Goal: Use online tool/utility: Utilize a website feature to perform a specific function

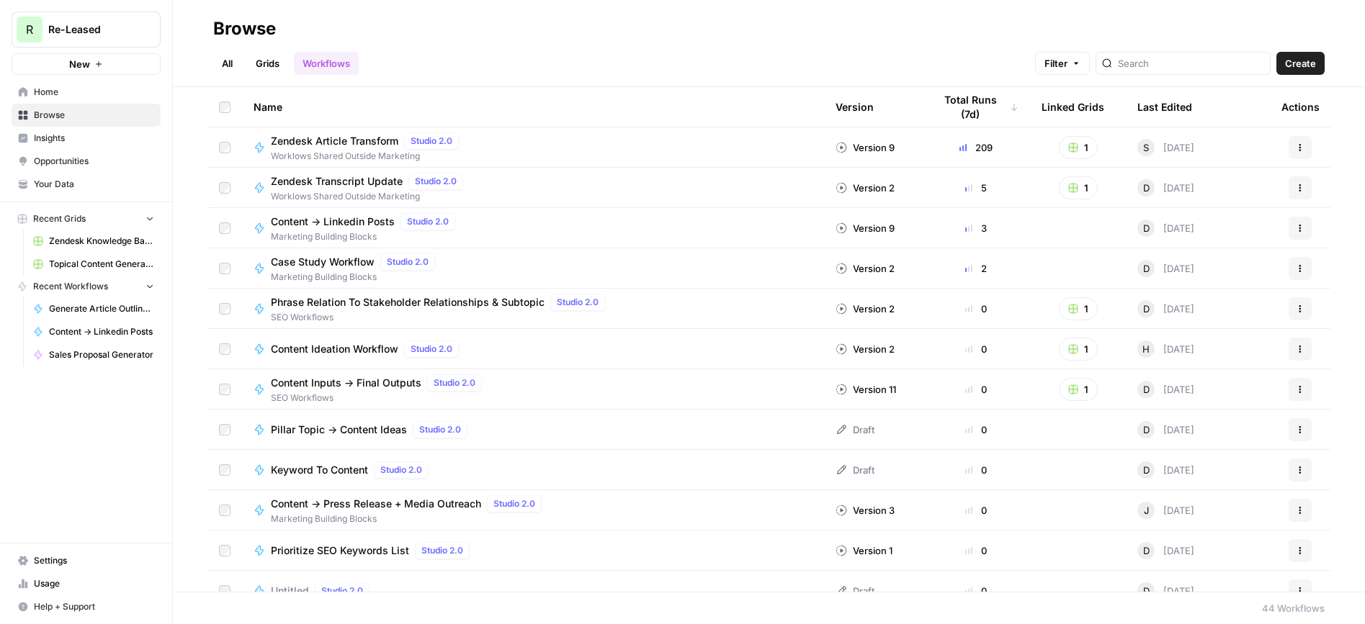
click at [273, 52] on link "Grids" at bounding box center [267, 63] width 41 height 23
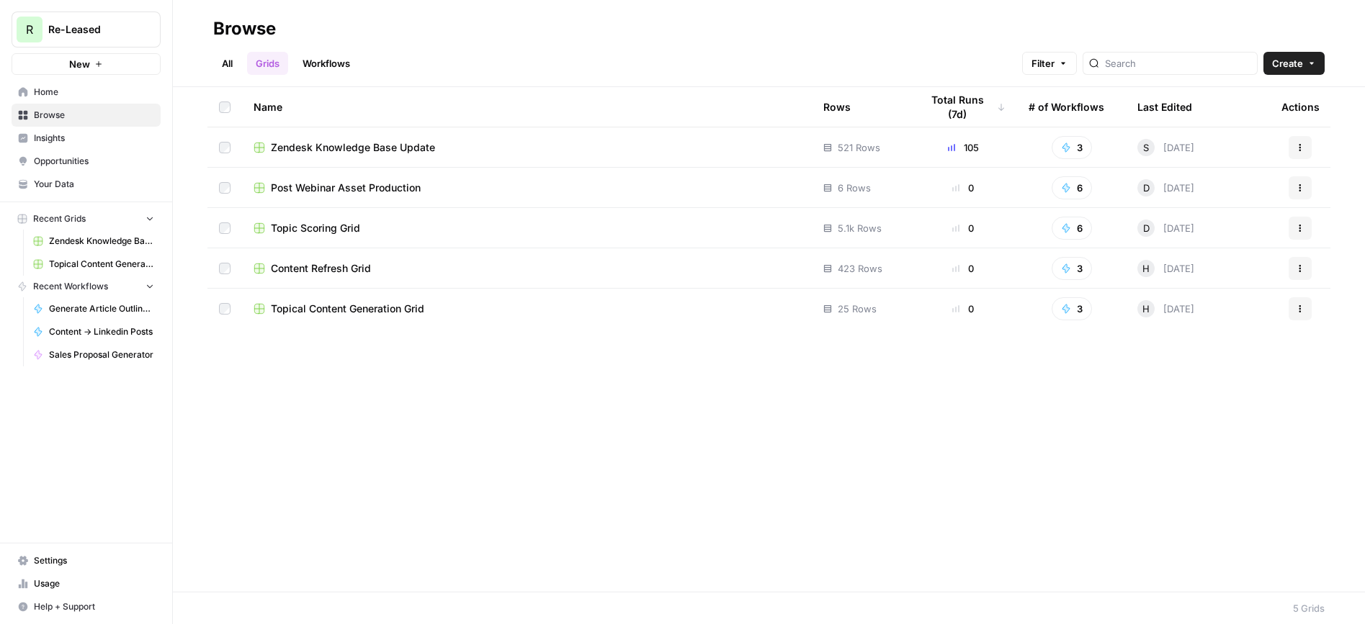
click at [86, 259] on span "Topical Content Generation Grid" at bounding box center [101, 264] width 105 height 13
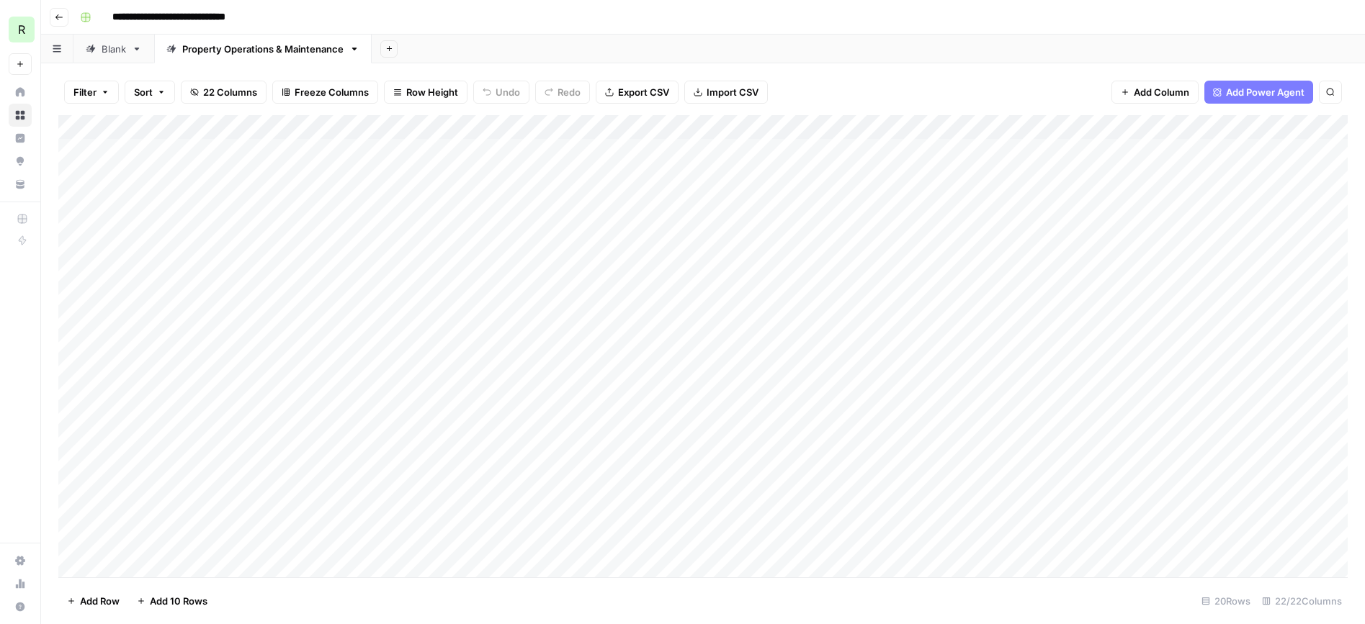
click at [103, 52] on div "Blank" at bounding box center [114, 49] width 24 height 14
type input "**********"
click at [182, 181] on div "Add Column" at bounding box center [702, 200] width 1289 height 170
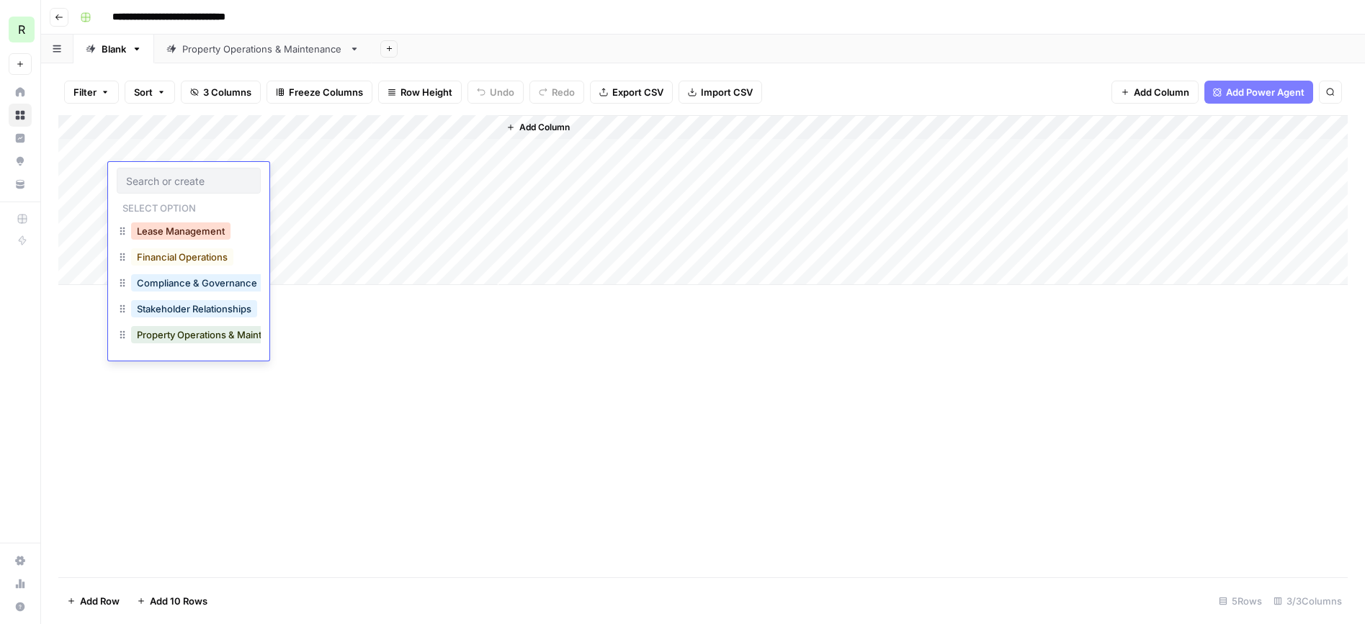
click at [199, 230] on button "Lease Management" at bounding box center [180, 231] width 99 height 17
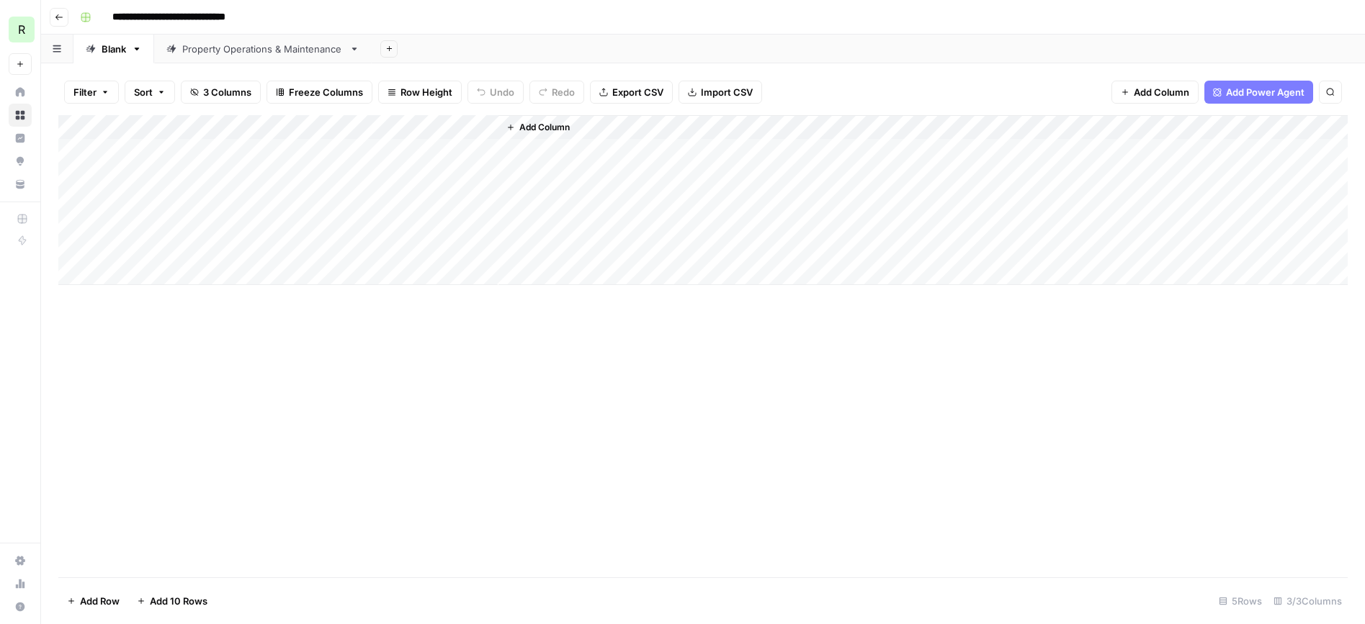
click at [270, 174] on div "Add Column" at bounding box center [702, 200] width 1289 height 170
click at [277, 151] on div "Add Column" at bounding box center [702, 200] width 1289 height 170
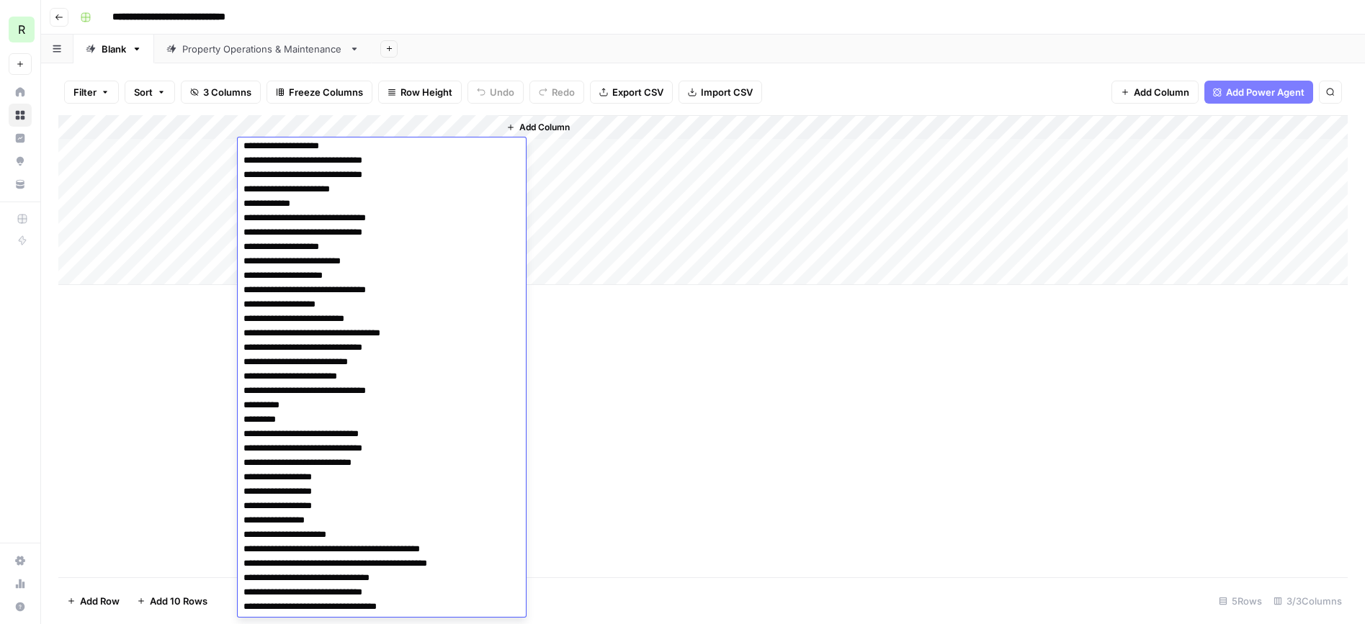
scroll to position [15923, 0]
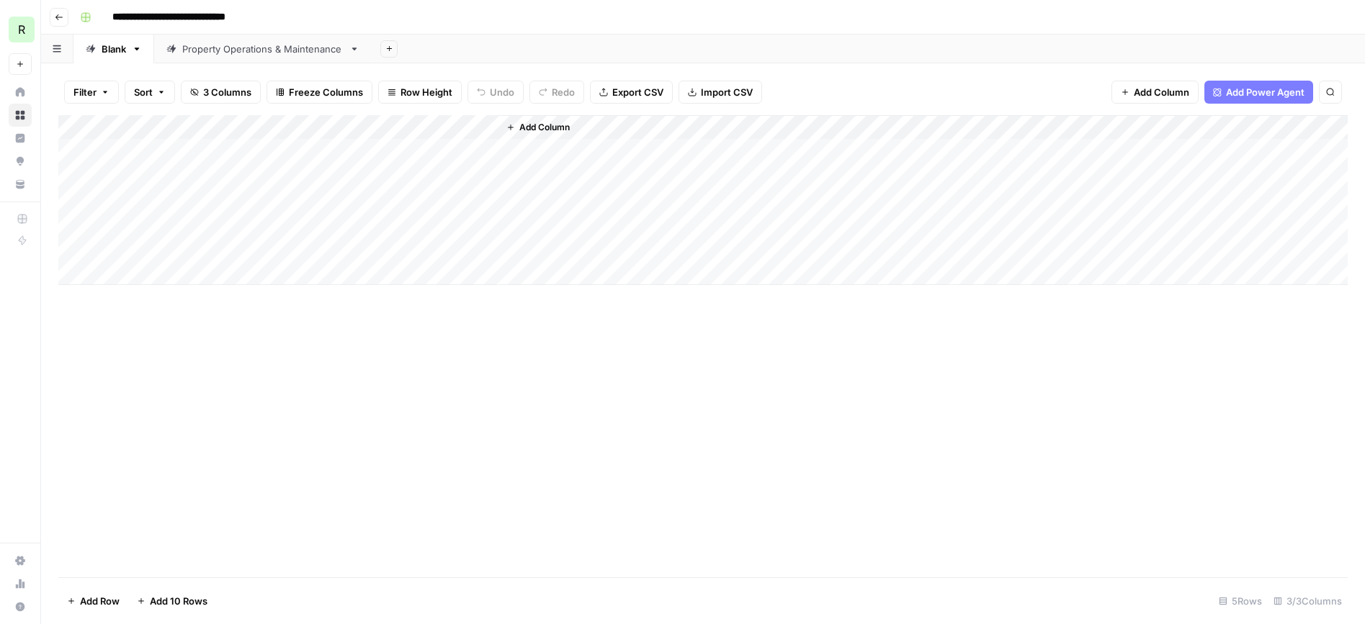
click at [718, 416] on div "Add Column" at bounding box center [702, 346] width 1289 height 462
click at [467, 127] on div "Add Column" at bounding box center [702, 200] width 1289 height 170
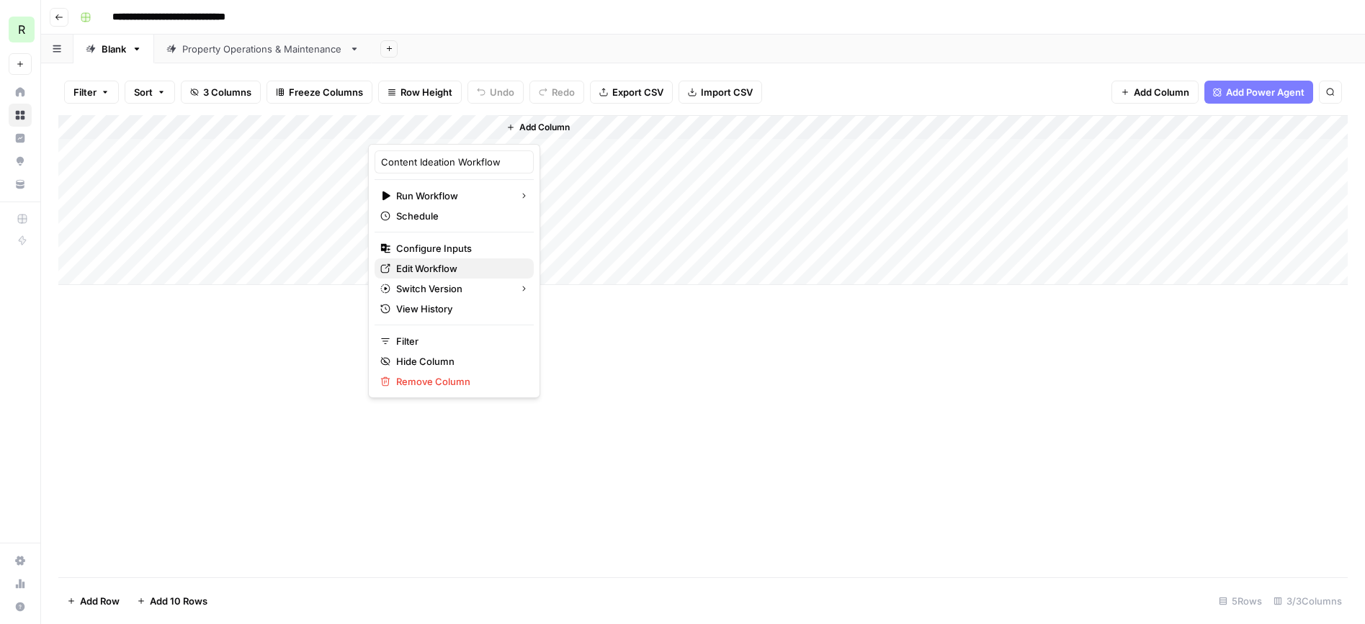
click at [408, 270] on span "Edit Workflow" at bounding box center [459, 268] width 126 height 14
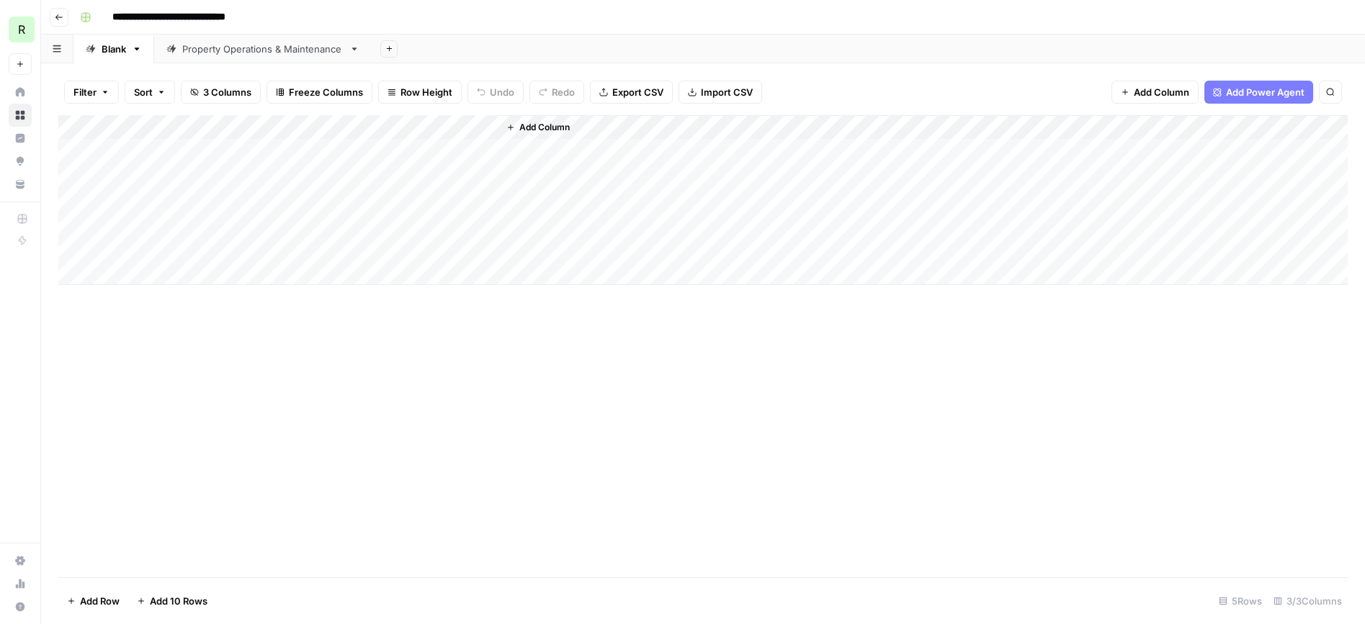
click at [276, 176] on div "Add Column" at bounding box center [702, 200] width 1289 height 170
paste textarea "**********"
type textarea "**********"
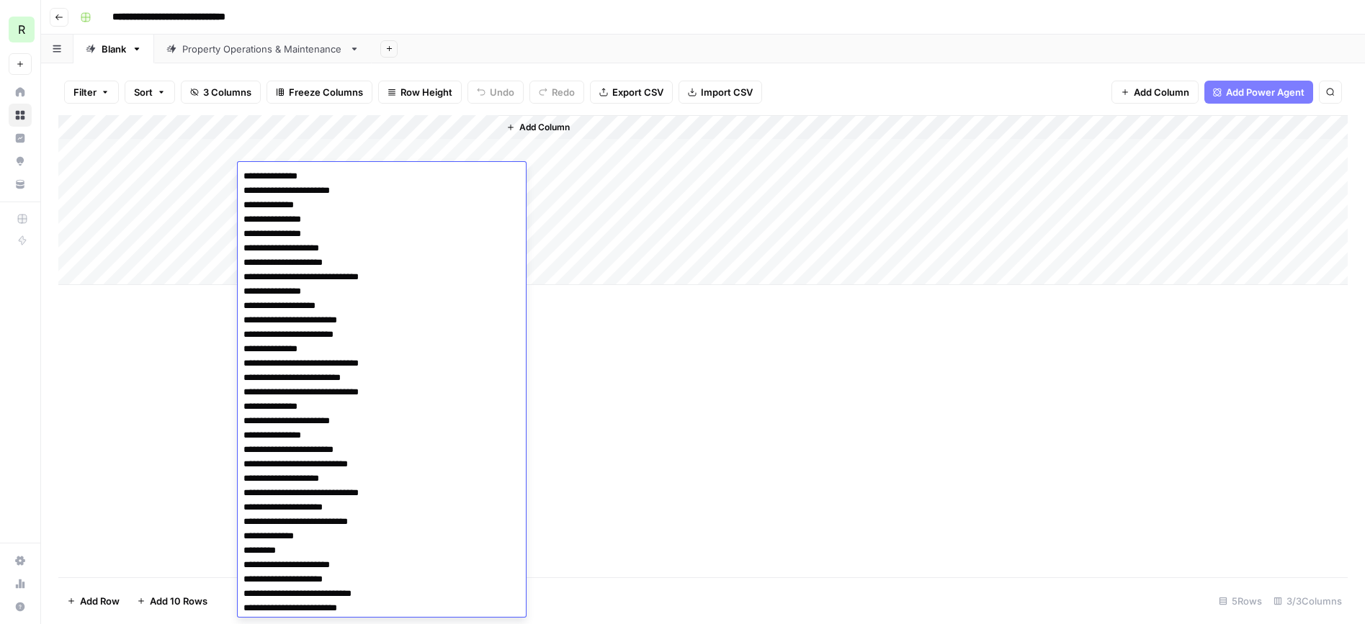
scroll to position [9014, 0]
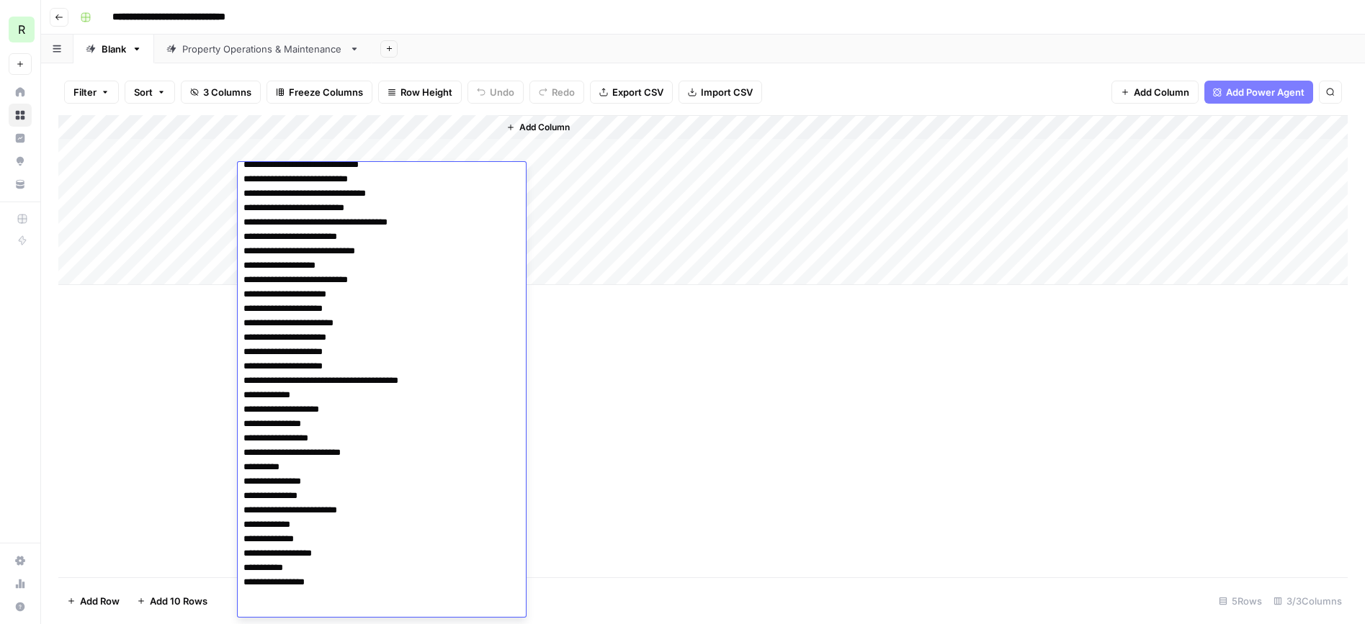
click at [678, 468] on div "Add Column" at bounding box center [702, 346] width 1289 height 462
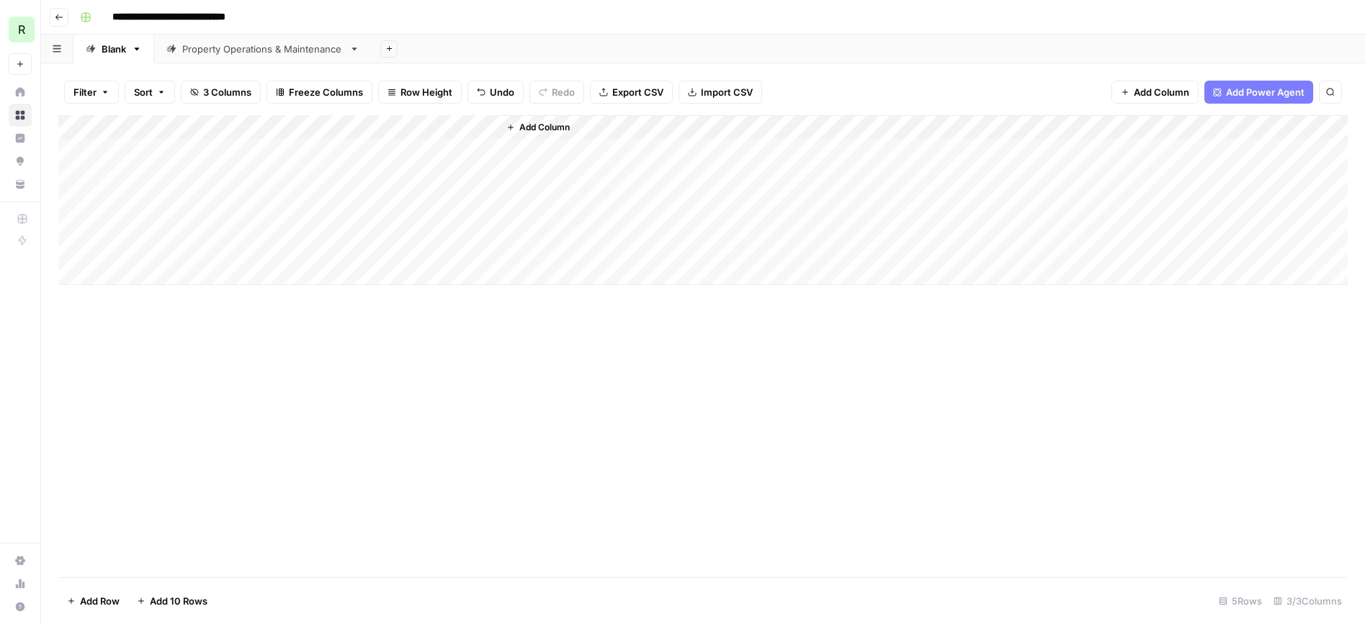
click at [145, 174] on div "Add Column" at bounding box center [702, 200] width 1289 height 170
click at [223, 124] on div "Add Column" at bounding box center [702, 200] width 1289 height 170
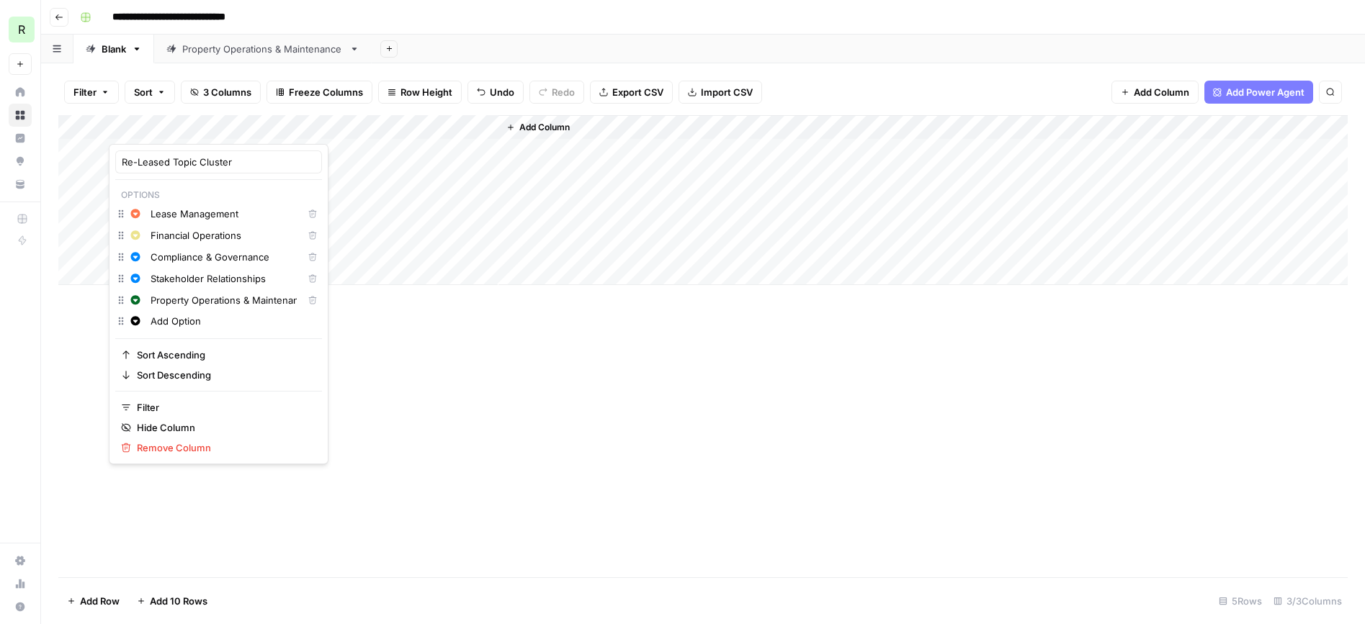
click at [180, 216] on input "Lease Management" at bounding box center [224, 214] width 146 height 14
type input "Lease & Tenant Management"
click at [346, 370] on div "Add Column" at bounding box center [702, 346] width 1289 height 462
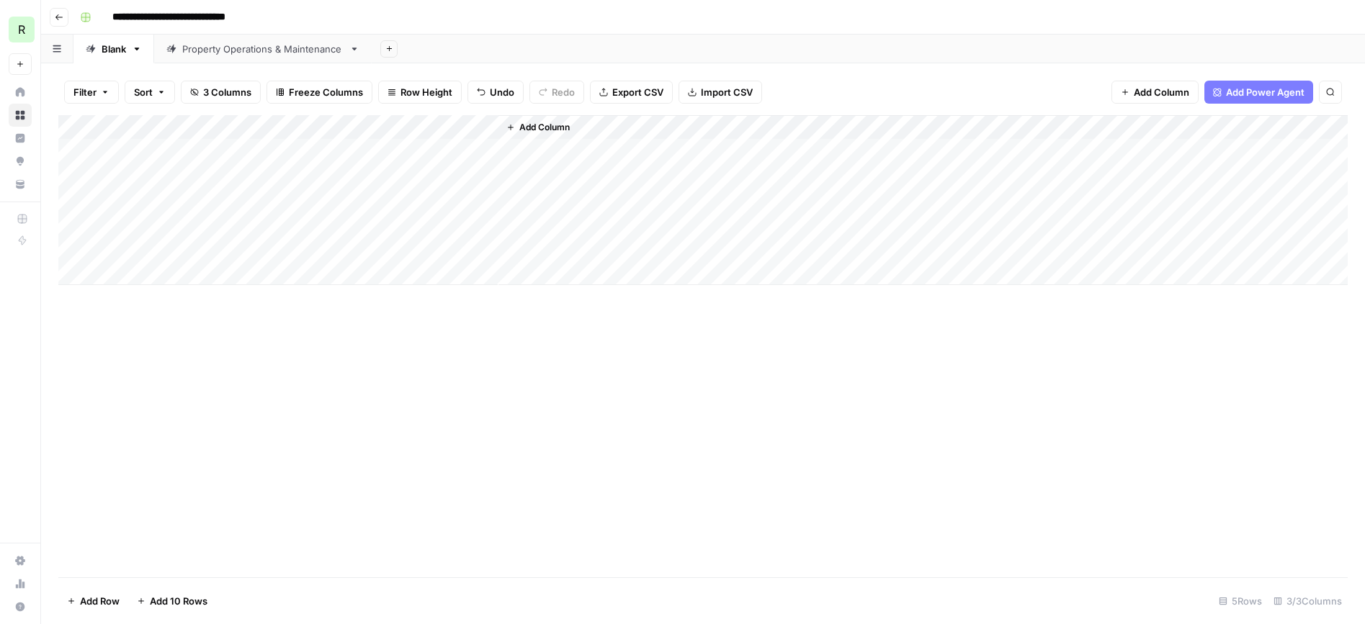
click at [434, 175] on div "Add Column" at bounding box center [702, 200] width 1289 height 170
click at [466, 127] on div "Add Column" at bounding box center [702, 200] width 1289 height 170
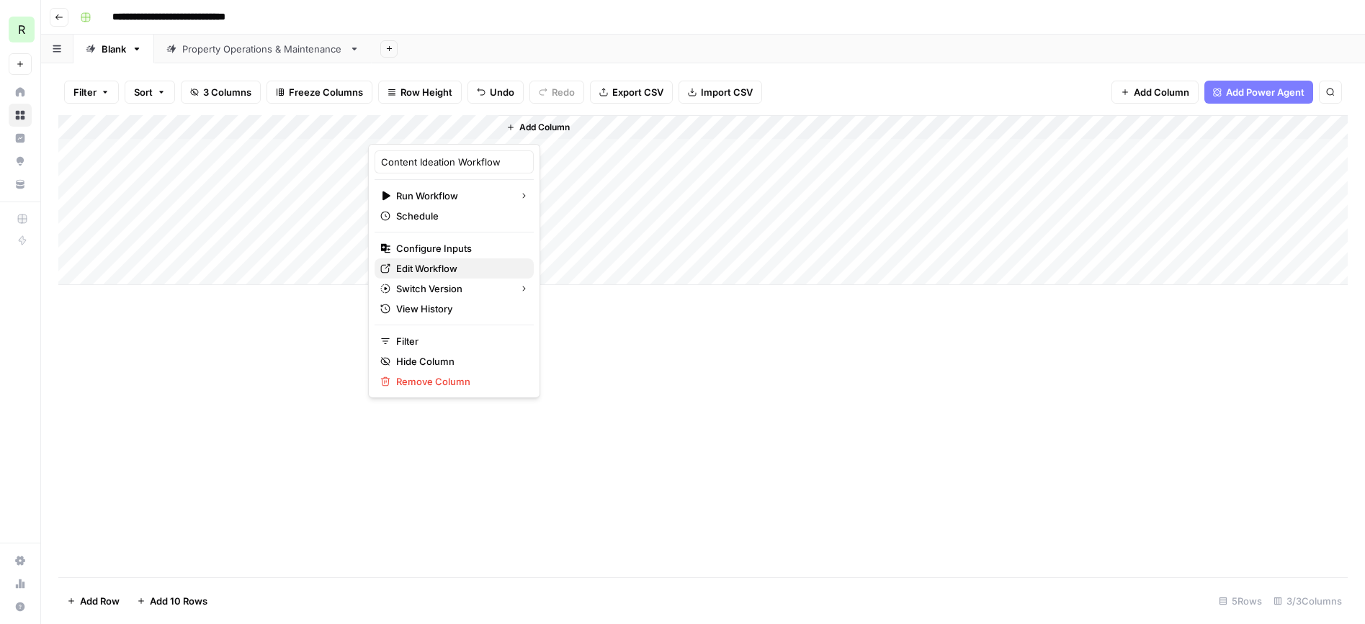
click at [427, 268] on span "Edit Workflow" at bounding box center [459, 268] width 126 height 14
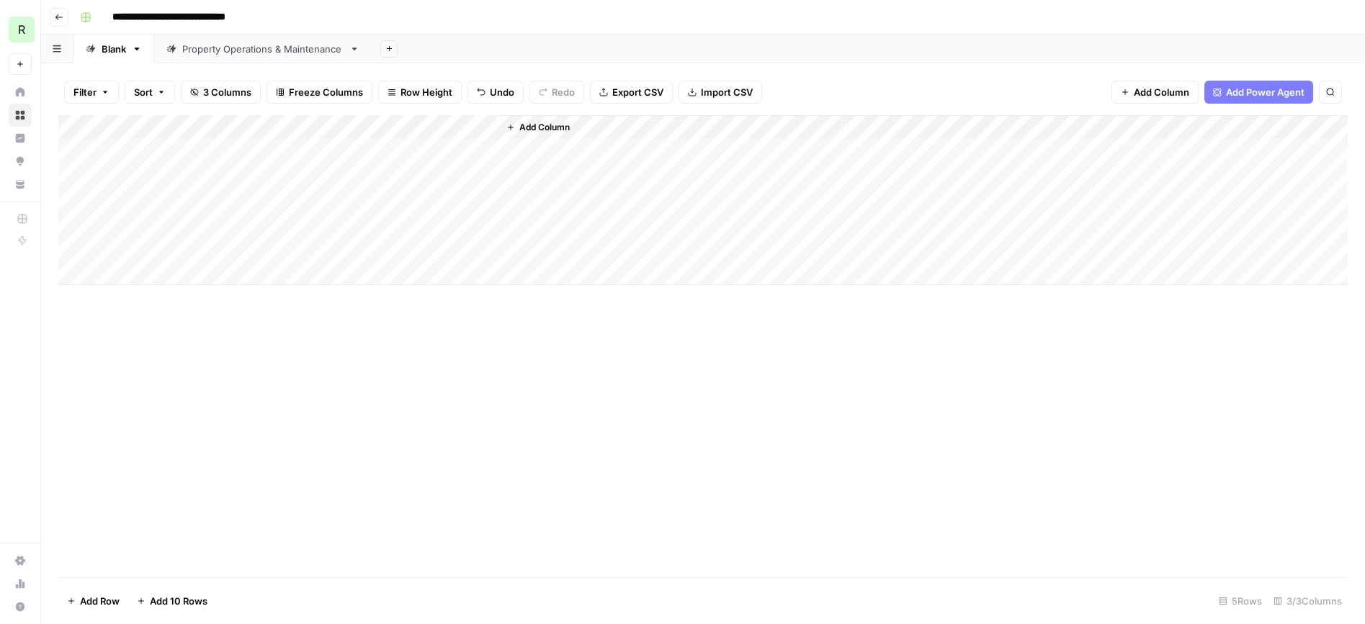
click at [434, 174] on div "Add Column" at bounding box center [702, 200] width 1289 height 170
click at [462, 175] on div "Add Column" at bounding box center [702, 200] width 1289 height 170
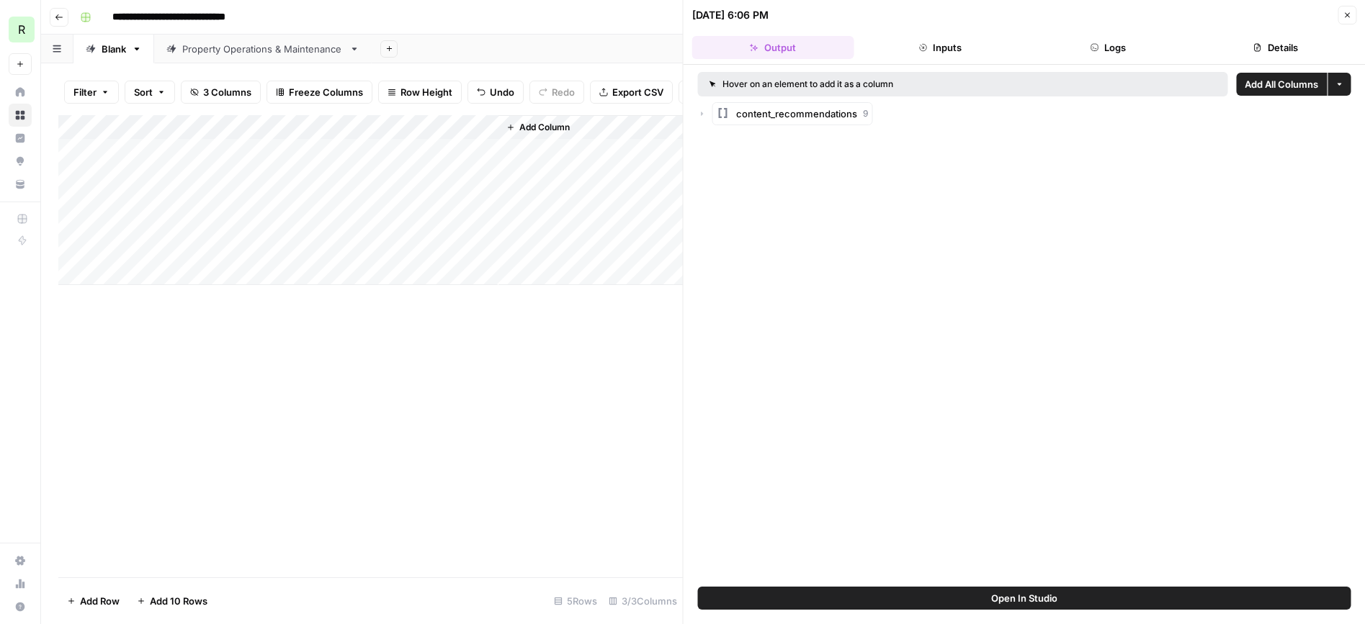
click at [703, 115] on icon "button" at bounding box center [702, 113] width 9 height 9
click at [718, 143] on icon "button" at bounding box center [716, 142] width 9 height 9
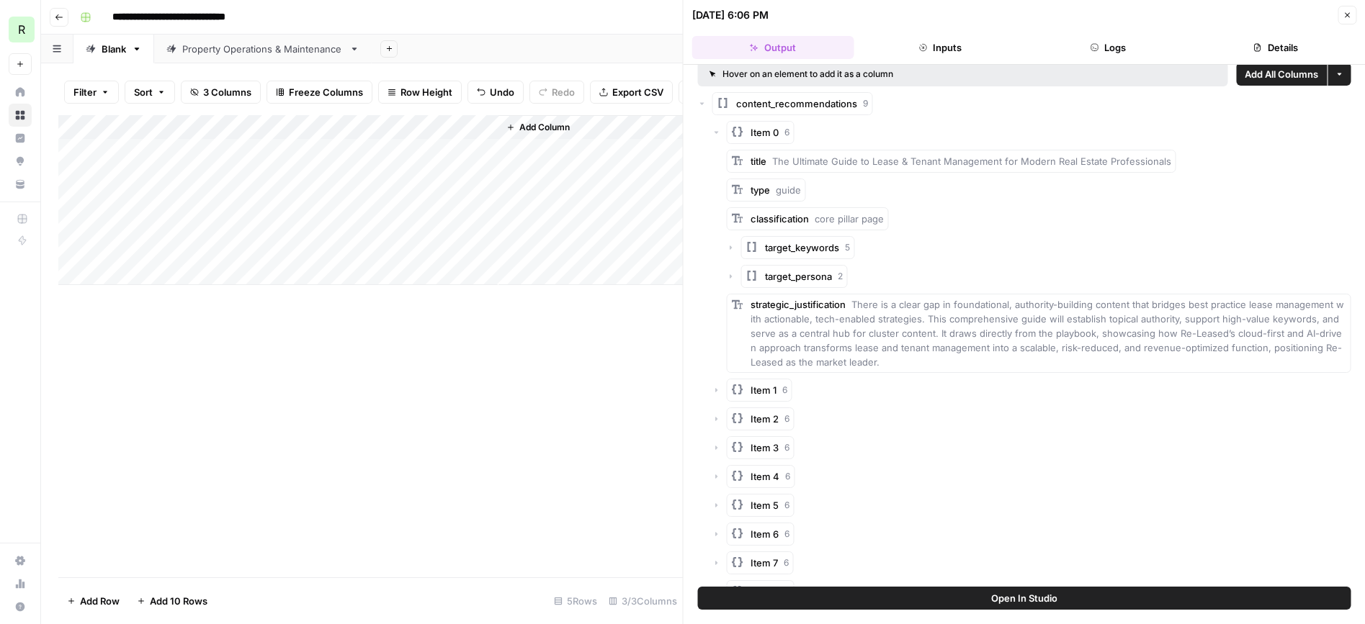
scroll to position [23, 0]
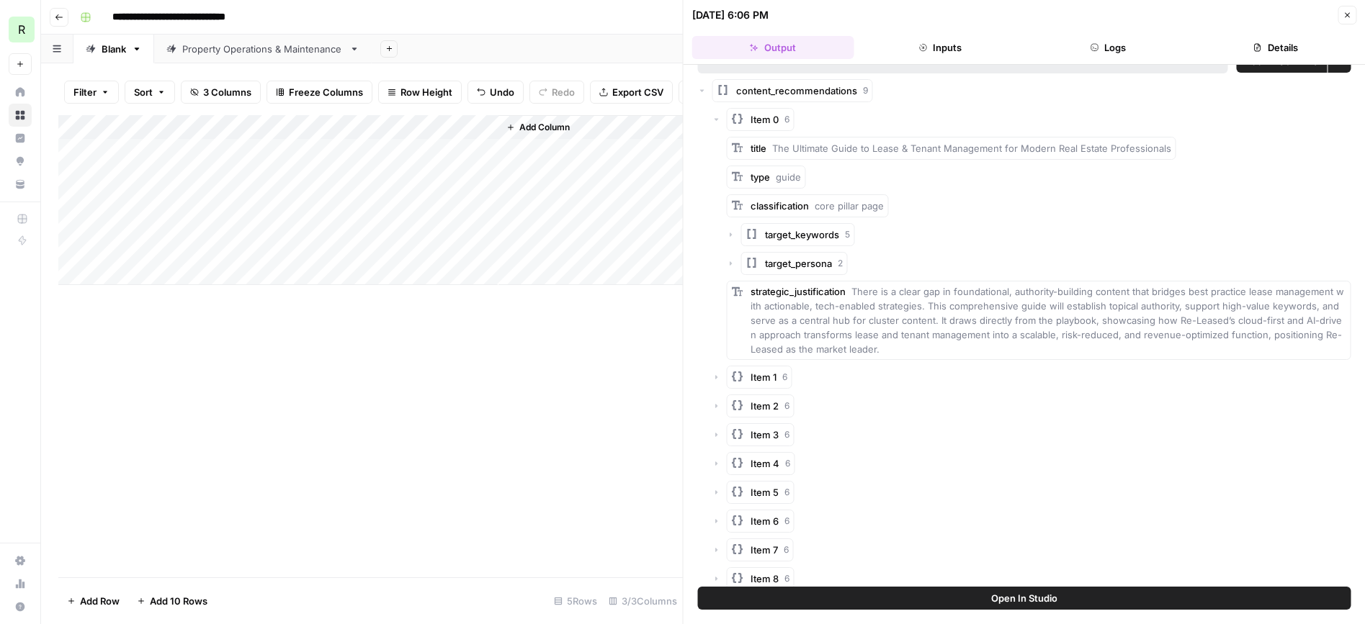
click at [719, 375] on icon "button" at bounding box center [716, 377] width 9 height 9
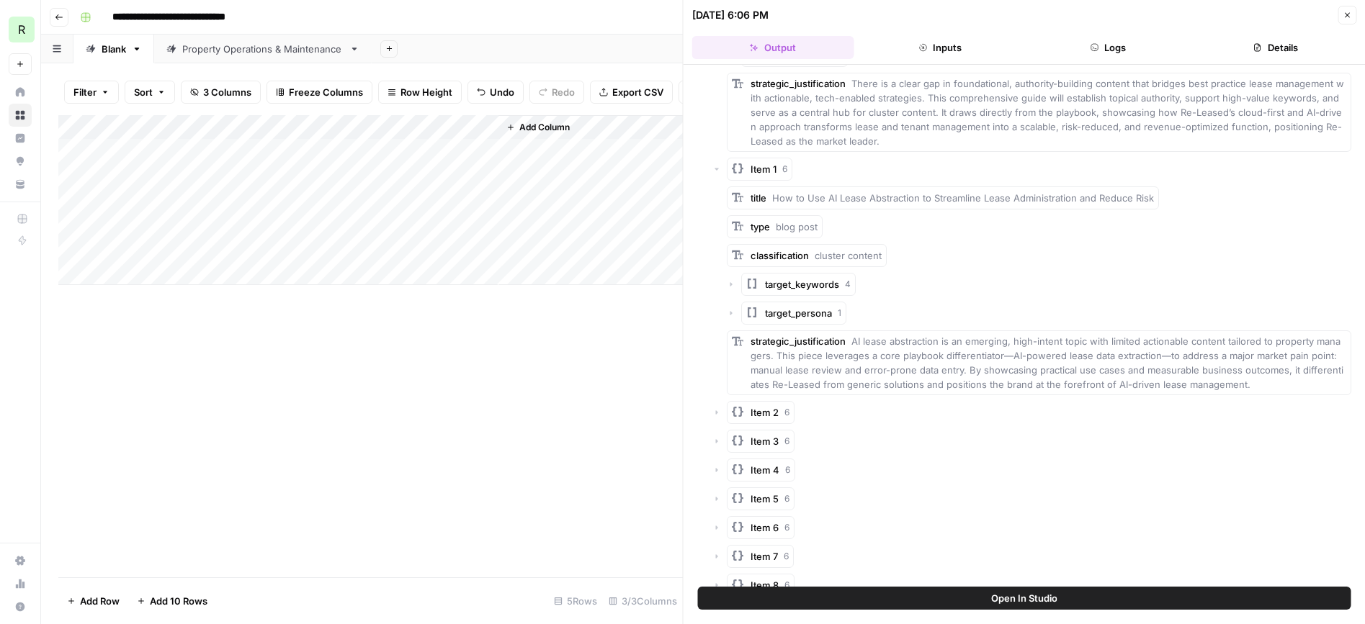
scroll to position [248, 0]
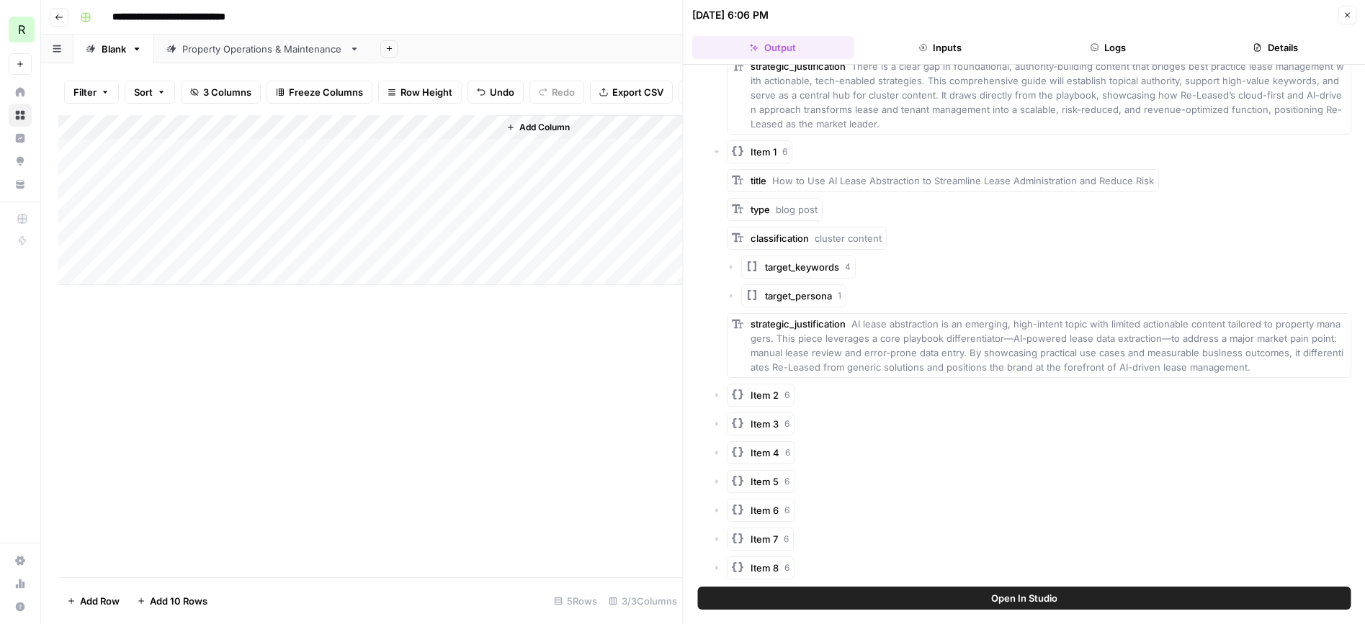
click at [715, 394] on icon "button" at bounding box center [716, 395] width 2 height 4
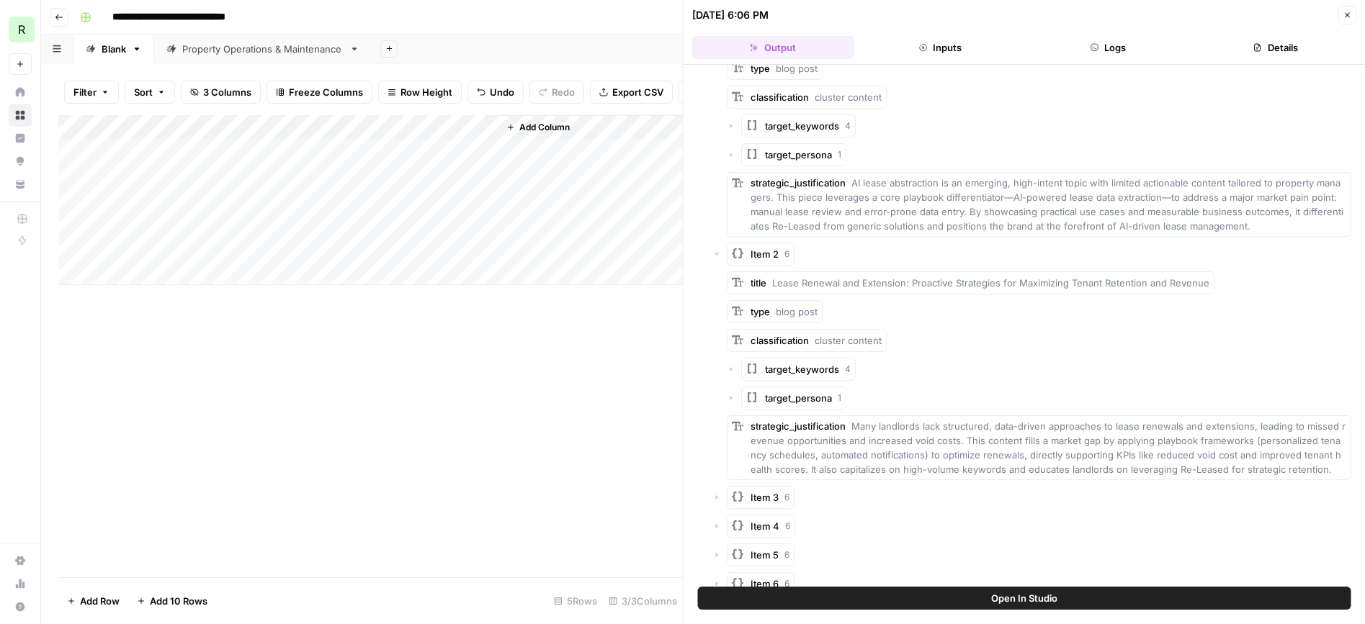
scroll to position [441, 0]
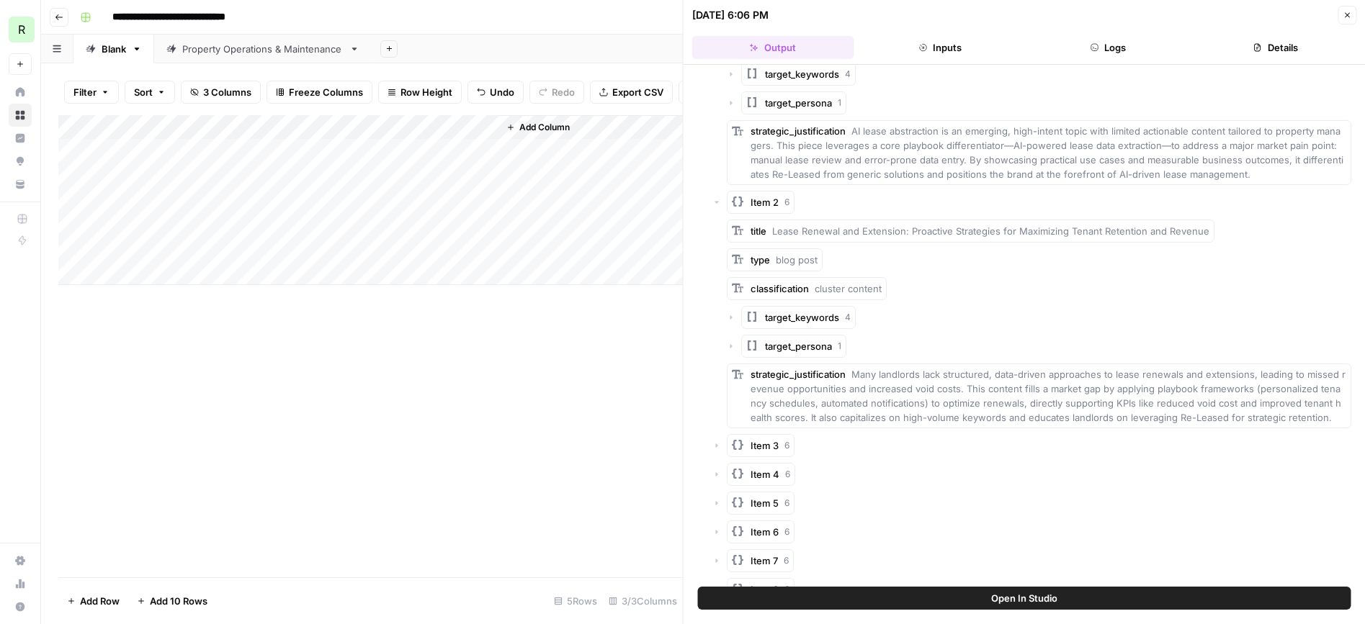
click at [717, 447] on icon "button" at bounding box center [716, 445] width 9 height 9
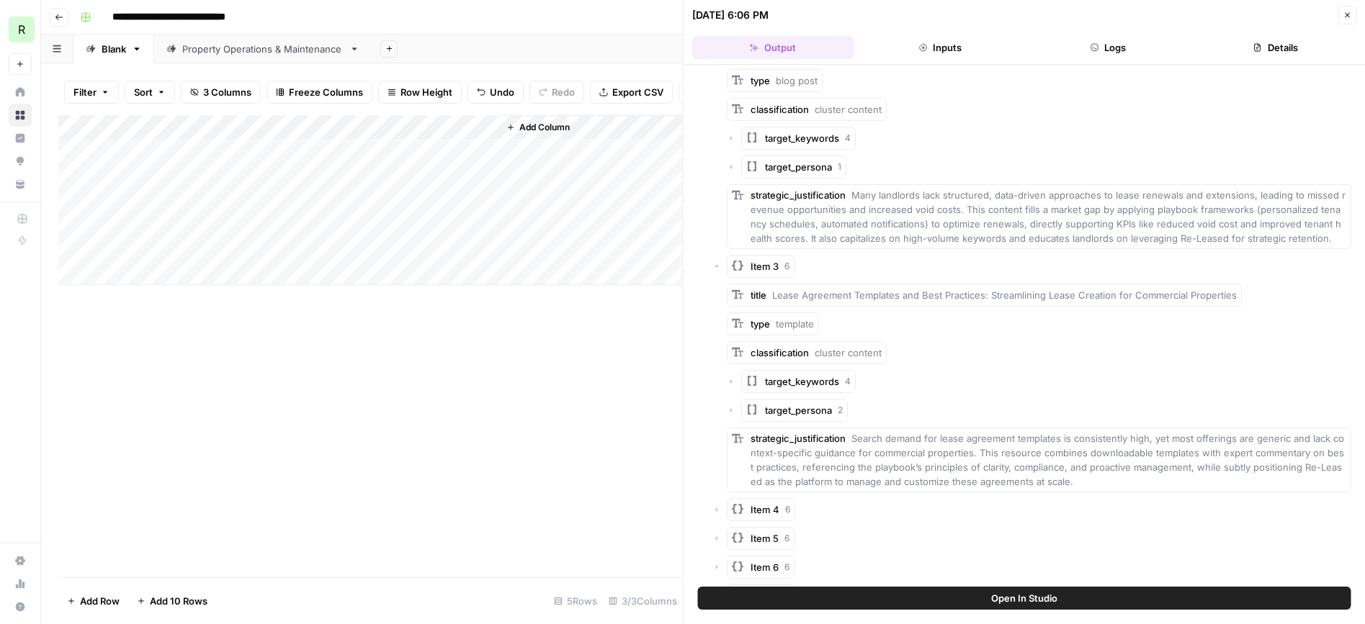
scroll to position [678, 0]
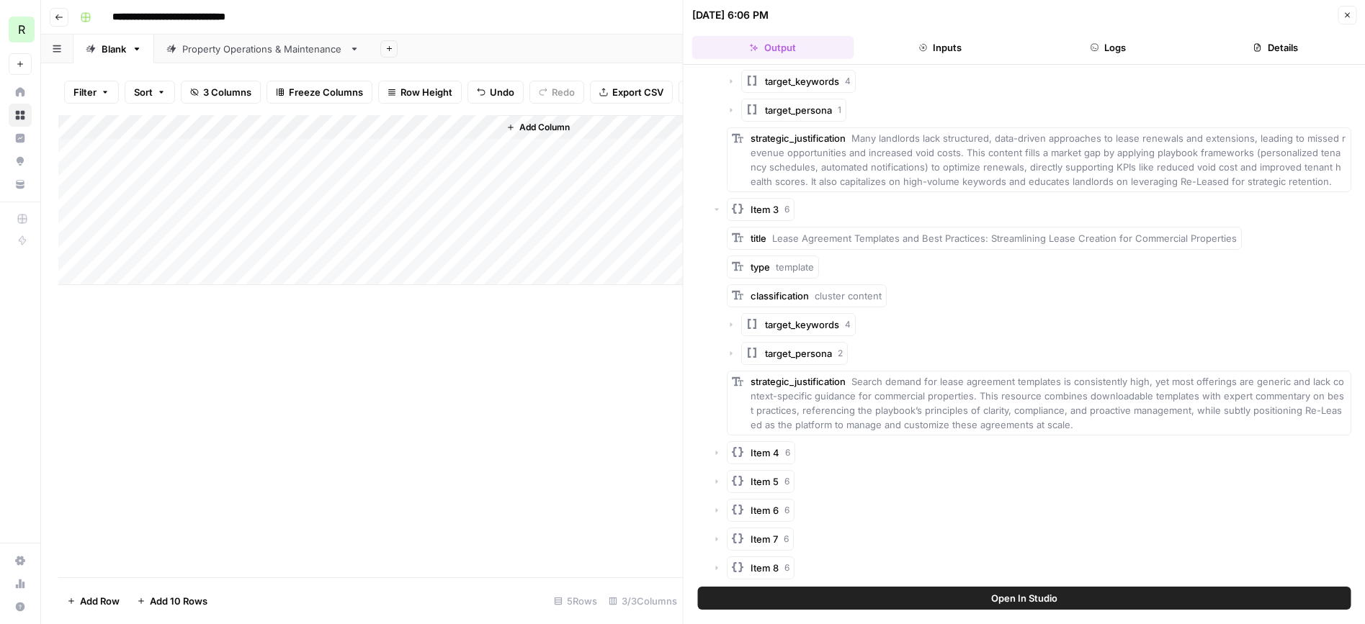
click at [717, 454] on icon "button" at bounding box center [716, 453] width 9 height 9
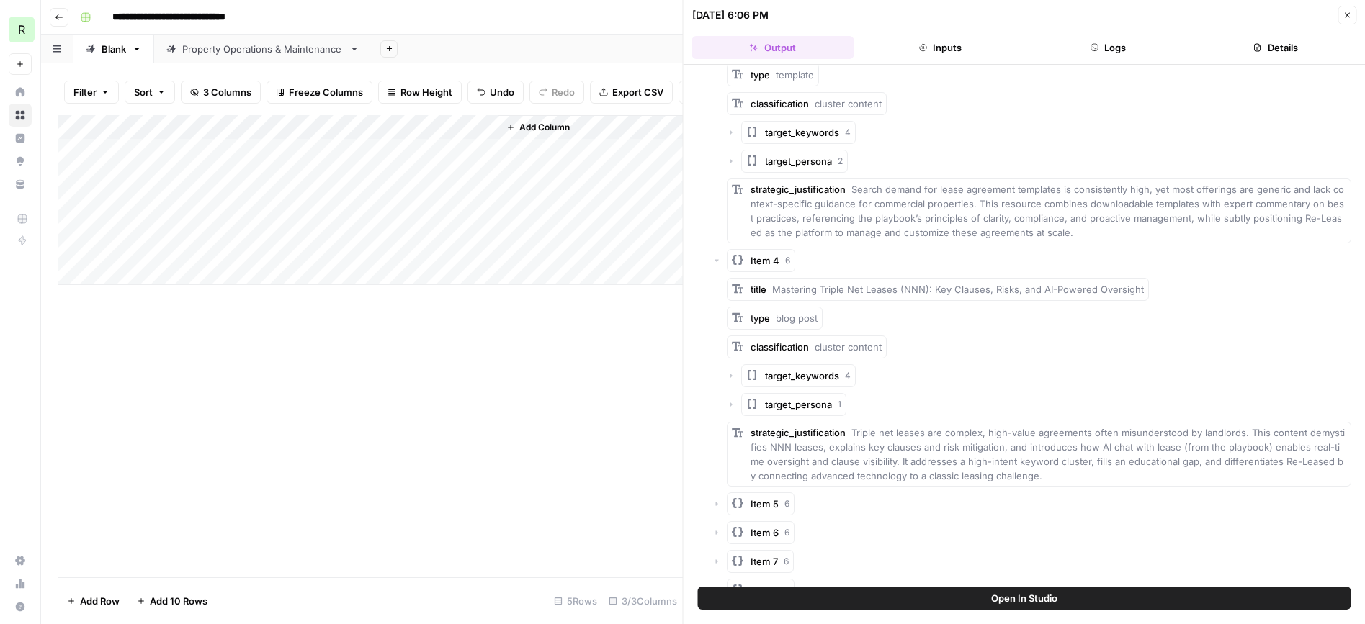
scroll to position [883, 0]
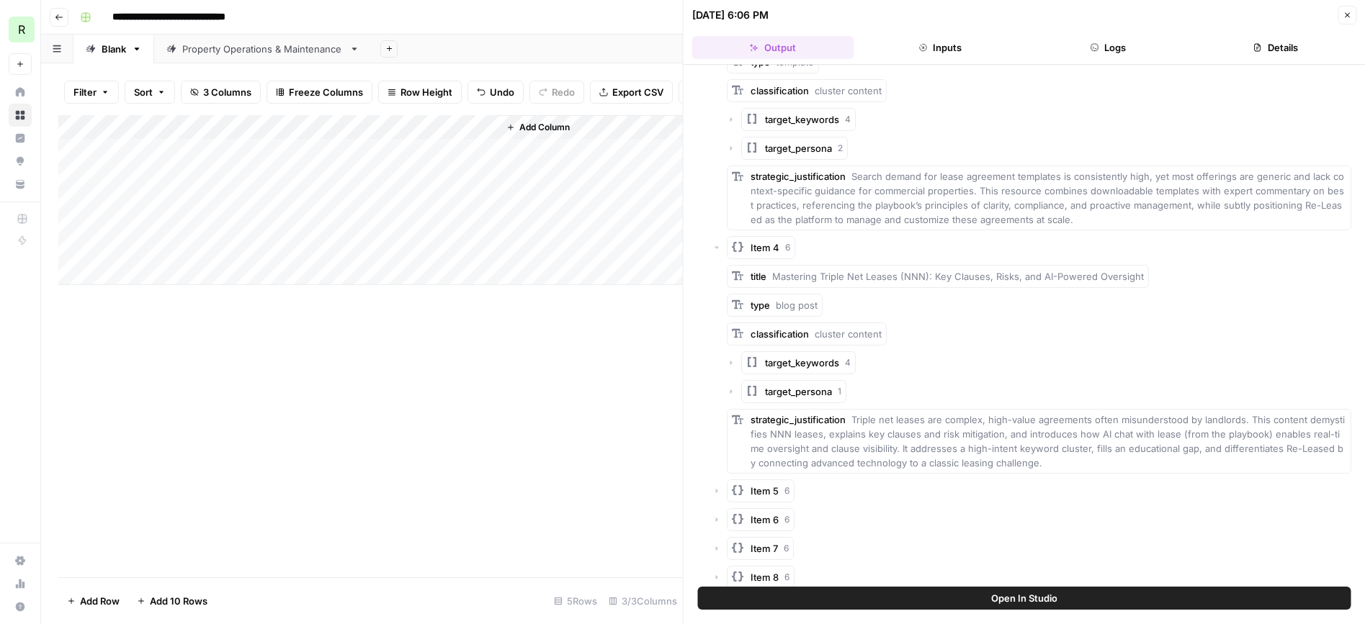
click at [719, 490] on icon "button" at bounding box center [716, 491] width 9 height 9
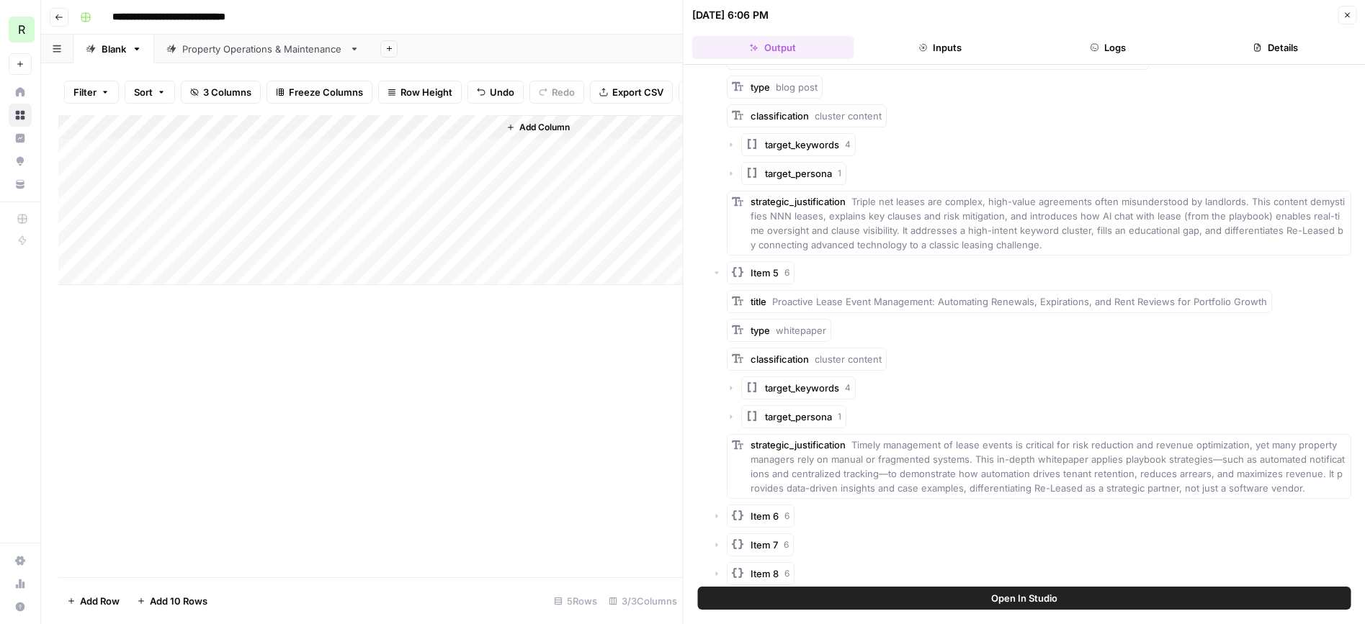
scroll to position [1107, 0]
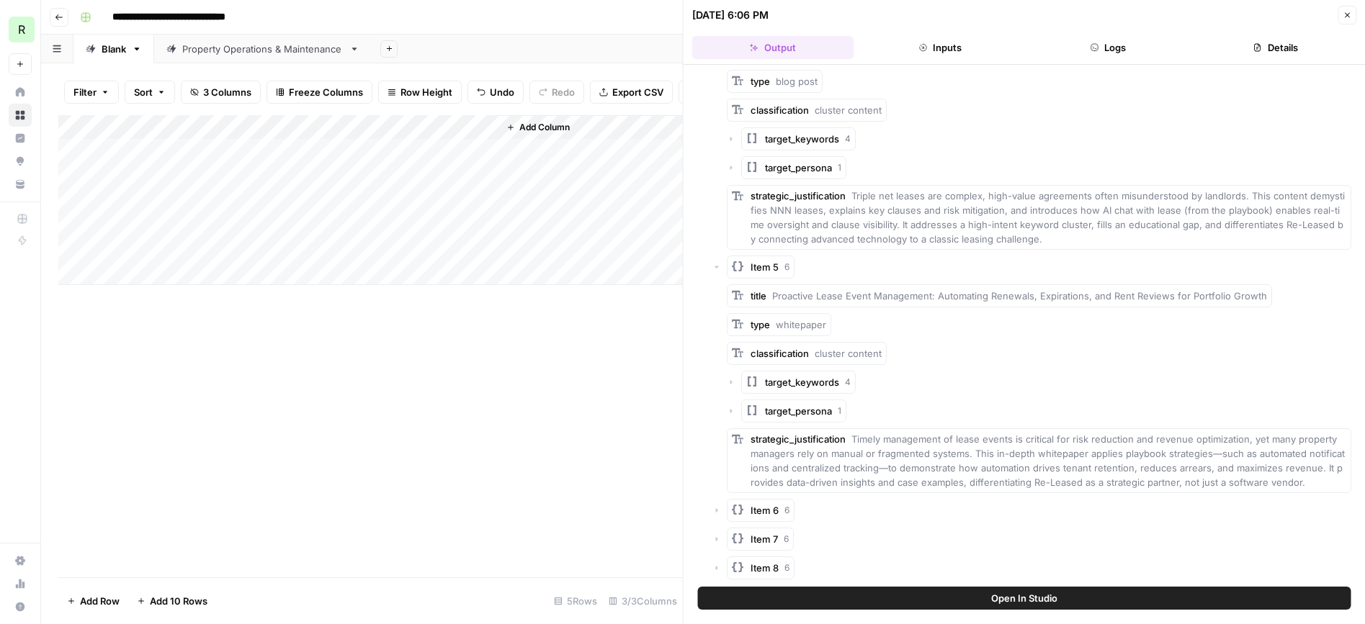
click at [719, 508] on icon "button" at bounding box center [716, 510] width 9 height 9
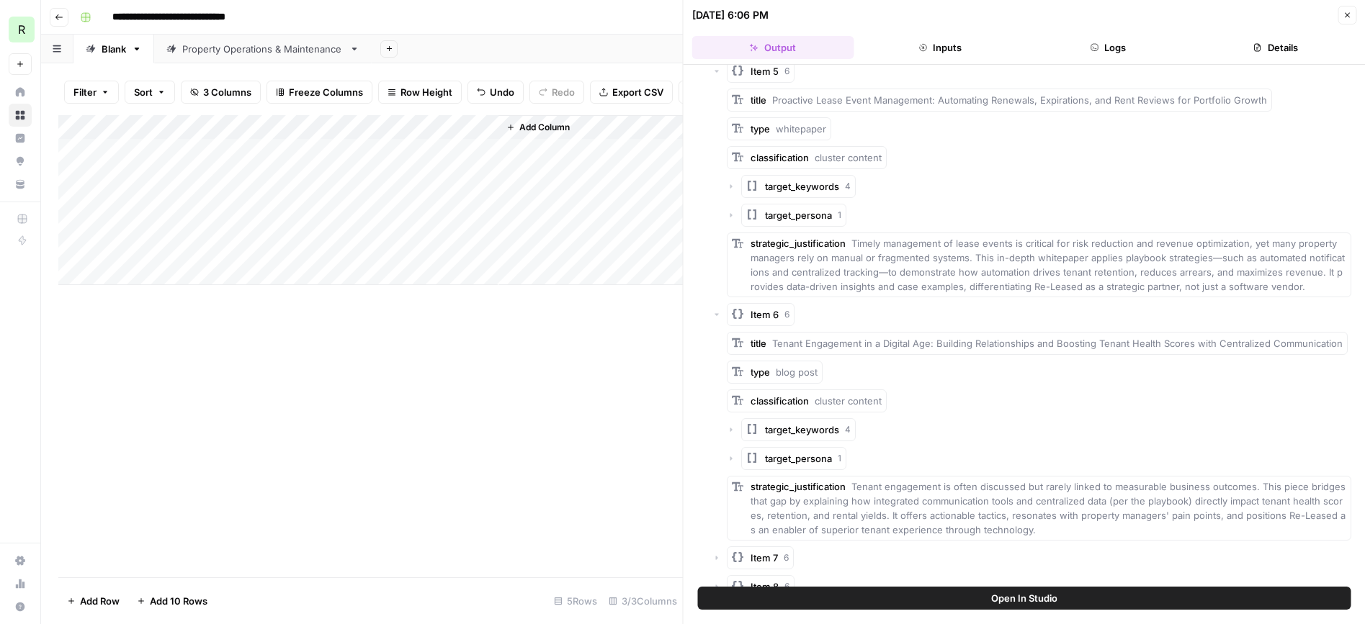
scroll to position [1322, 0]
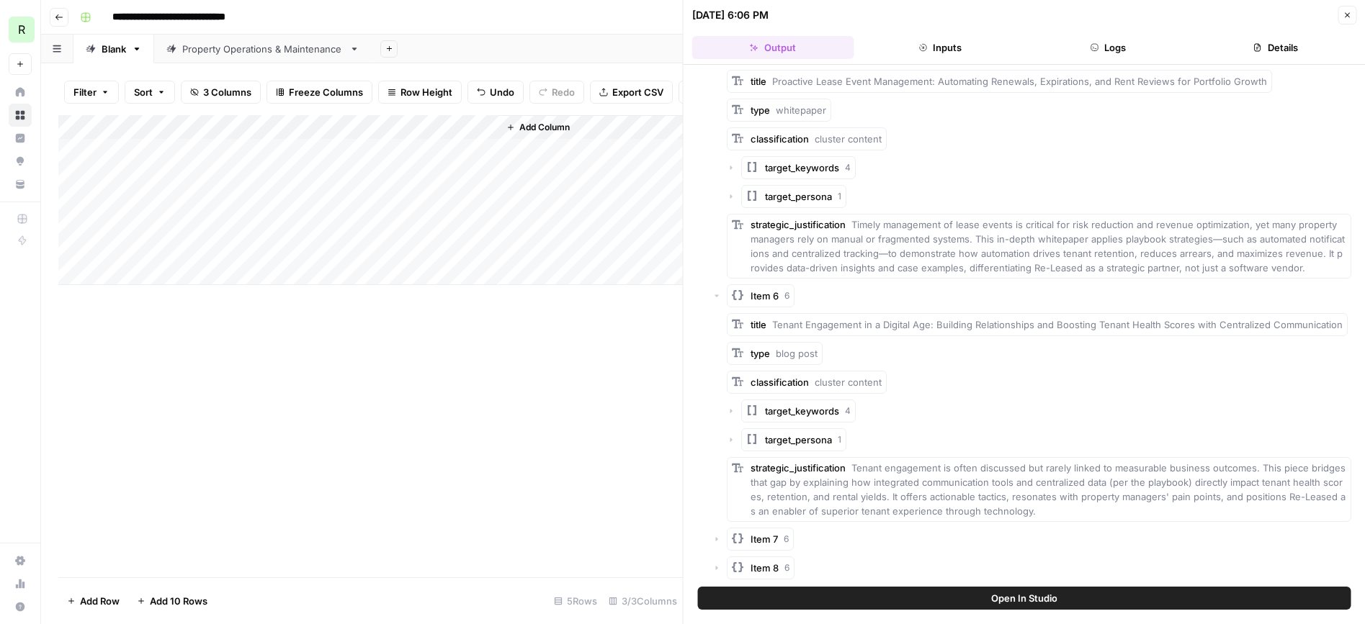
click at [717, 542] on icon "button" at bounding box center [716, 539] width 9 height 9
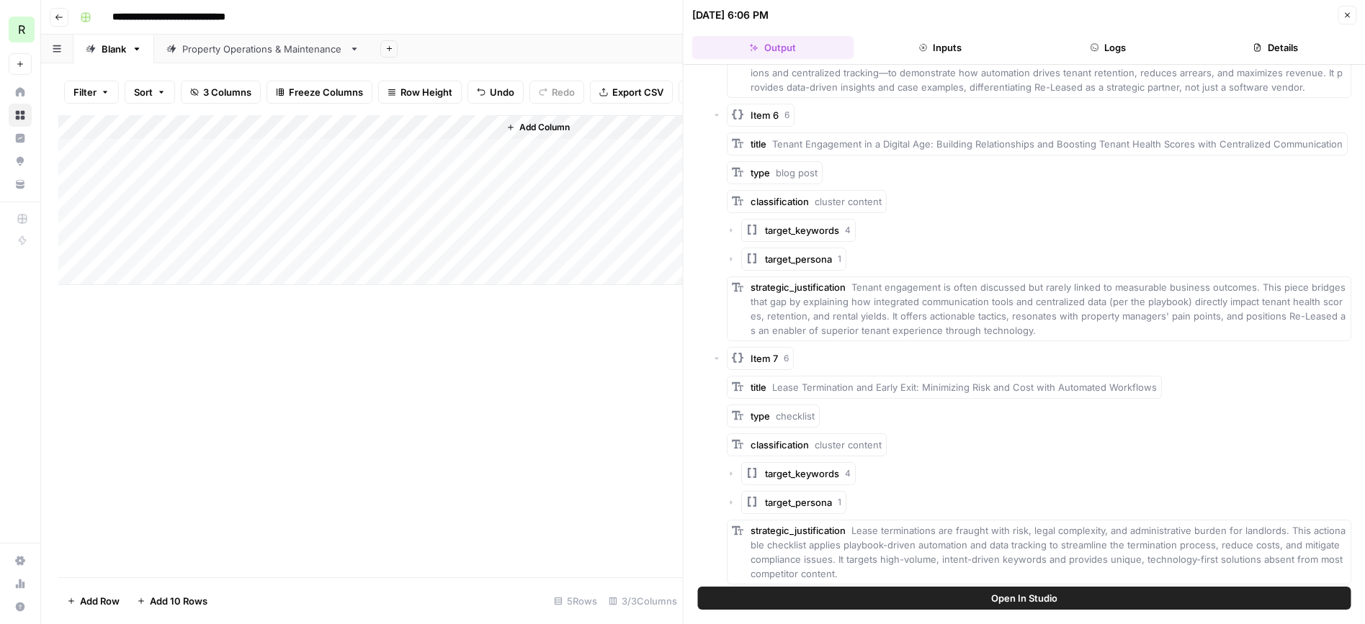
scroll to position [1536, 0]
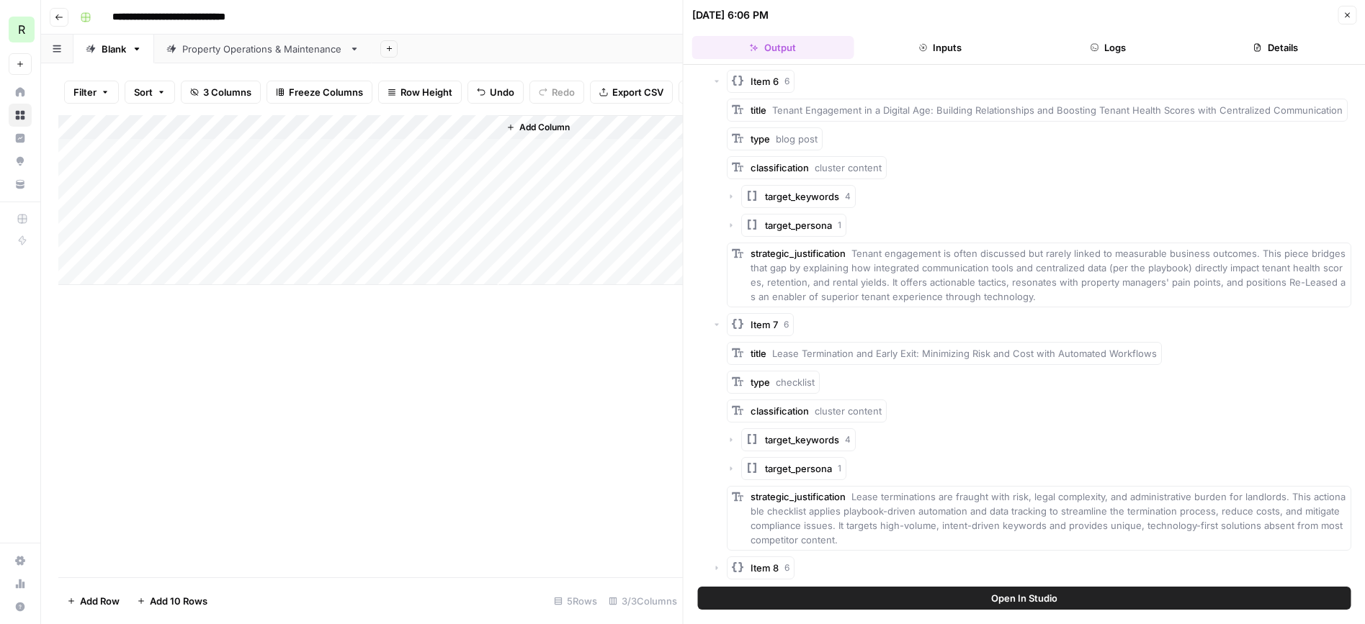
click at [717, 568] on icon "button" at bounding box center [716, 568] width 9 height 9
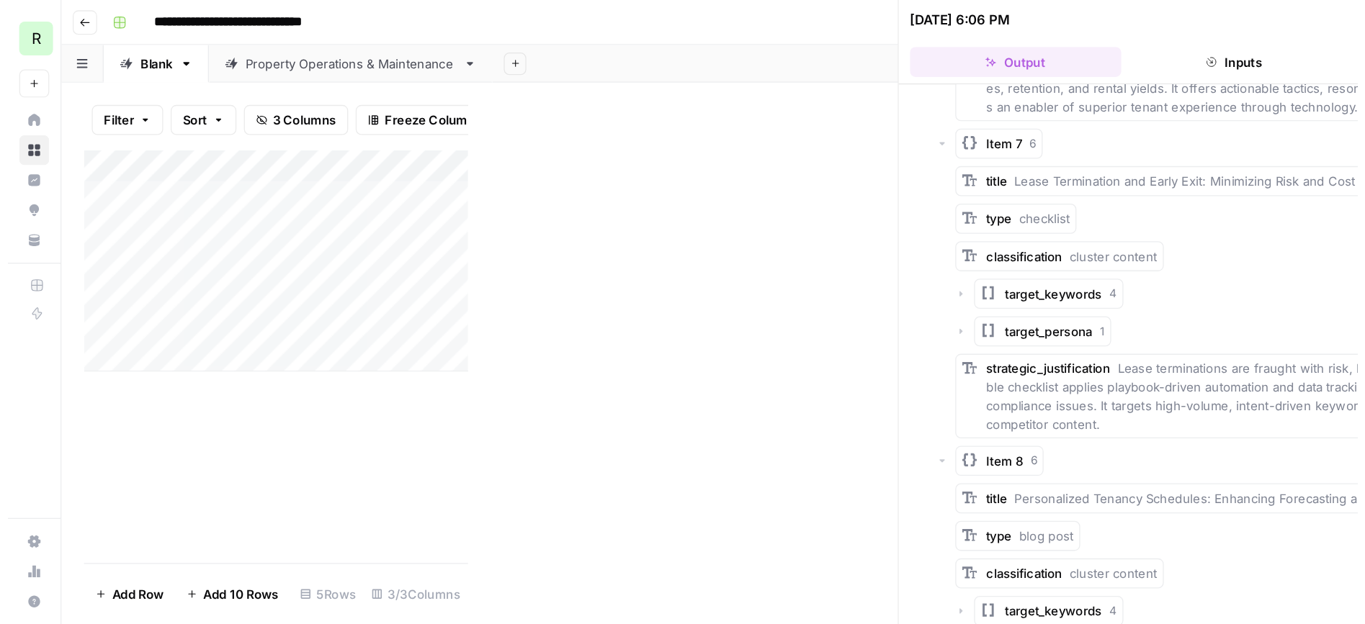
scroll to position [1751, 0]
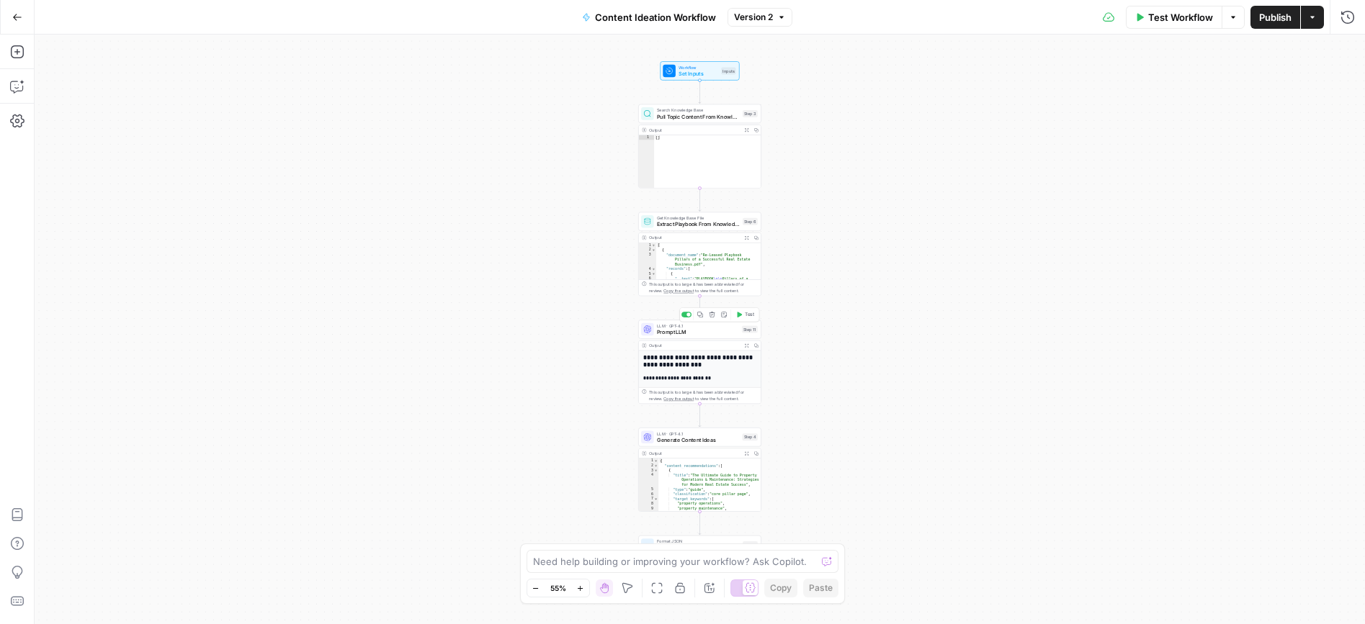
click at [673, 331] on span "Prompt LLM" at bounding box center [697, 332] width 81 height 8
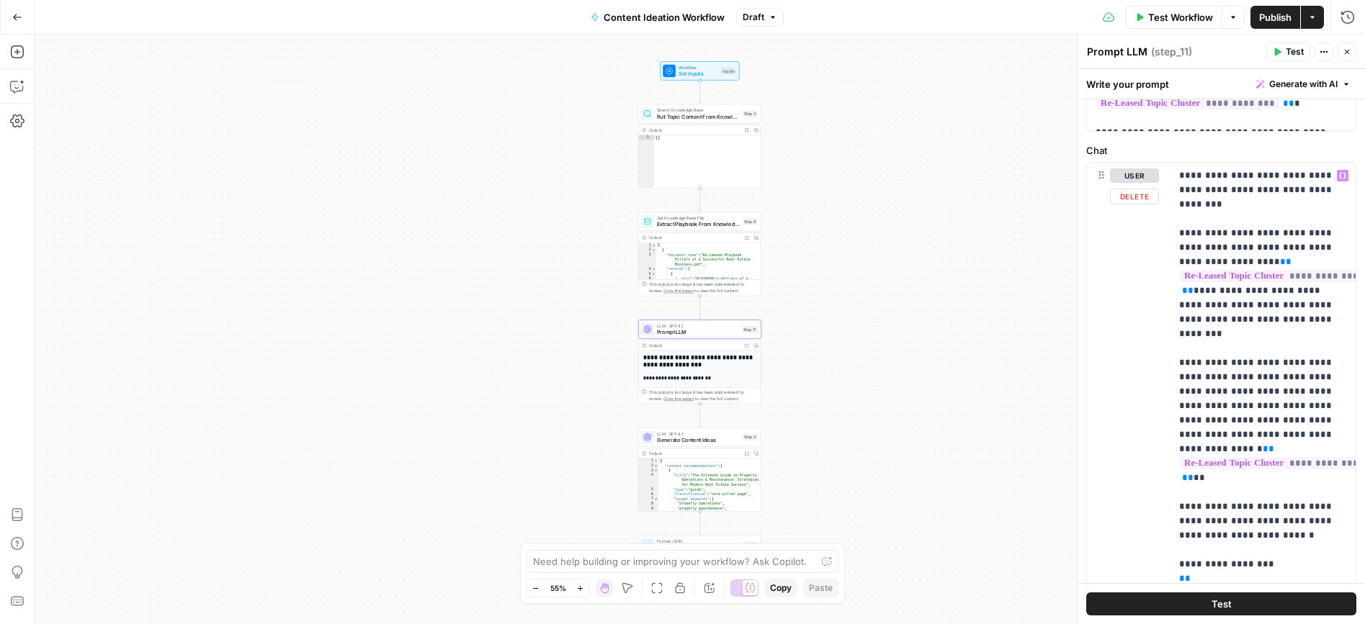
scroll to position [722, 0]
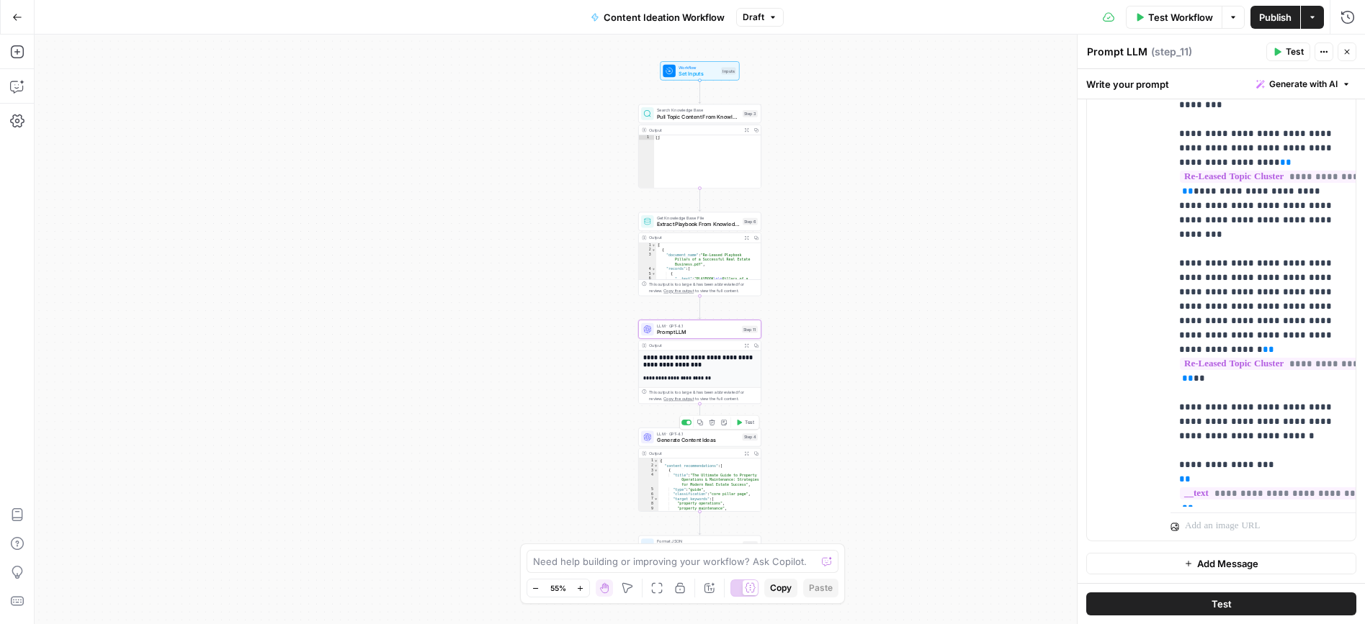
click at [686, 441] on span "Generate Content Ideas" at bounding box center [698, 440] width 82 height 8
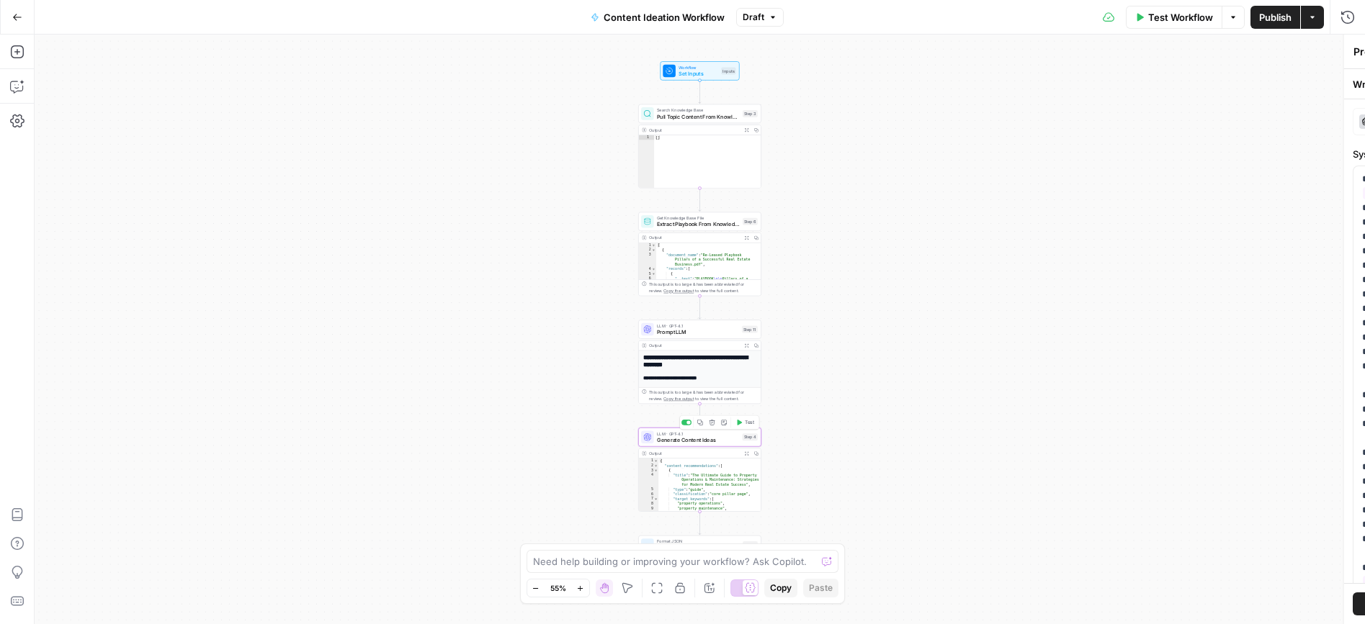
type textarea "Generate Content Ideas"
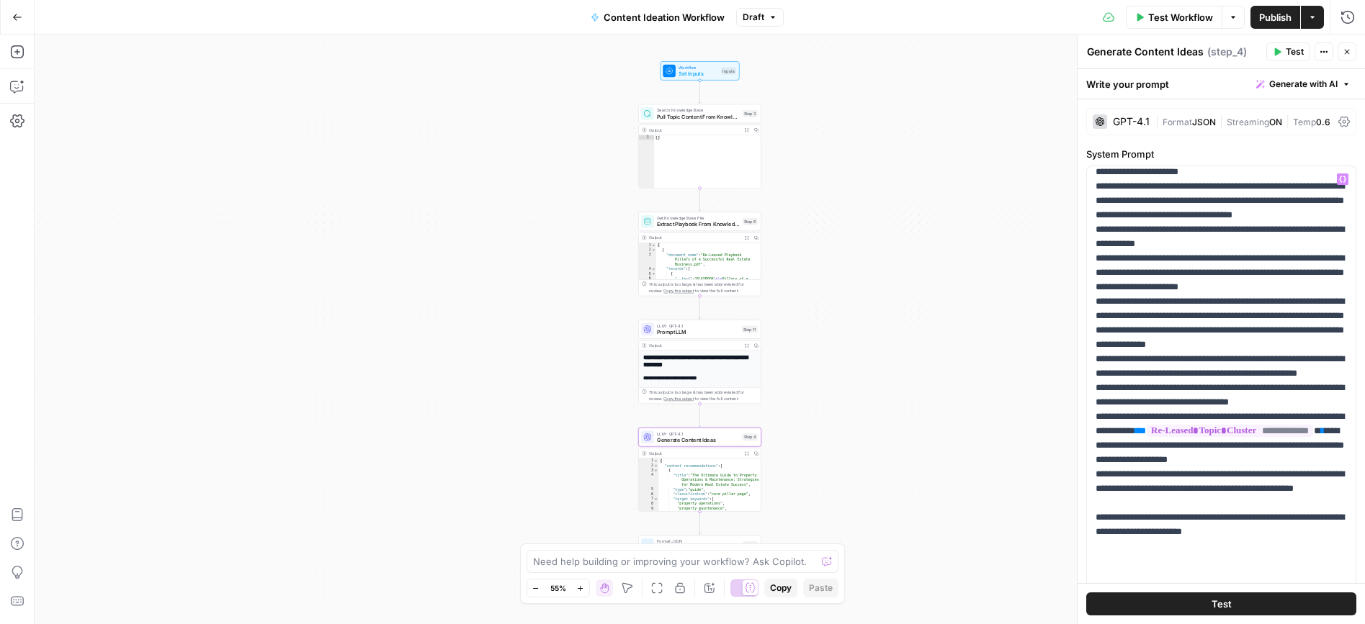
scroll to position [1585, 0]
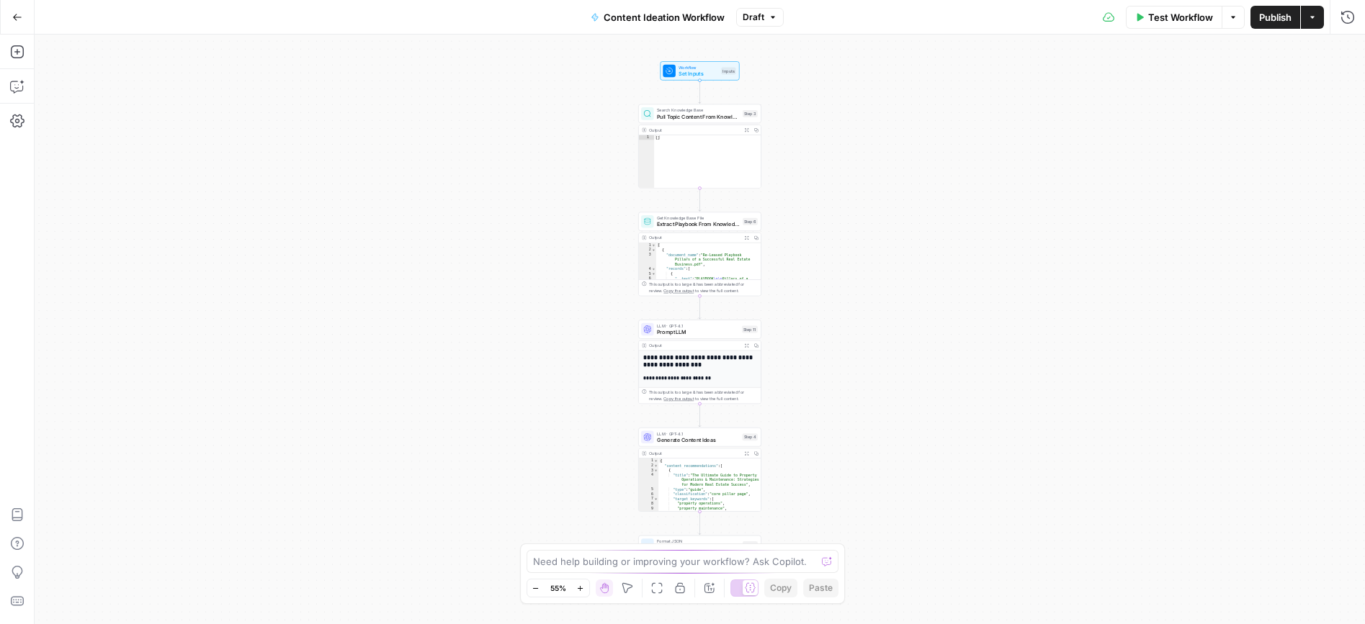
click at [683, 73] on span "Set Inputs" at bounding box center [698, 74] width 40 height 8
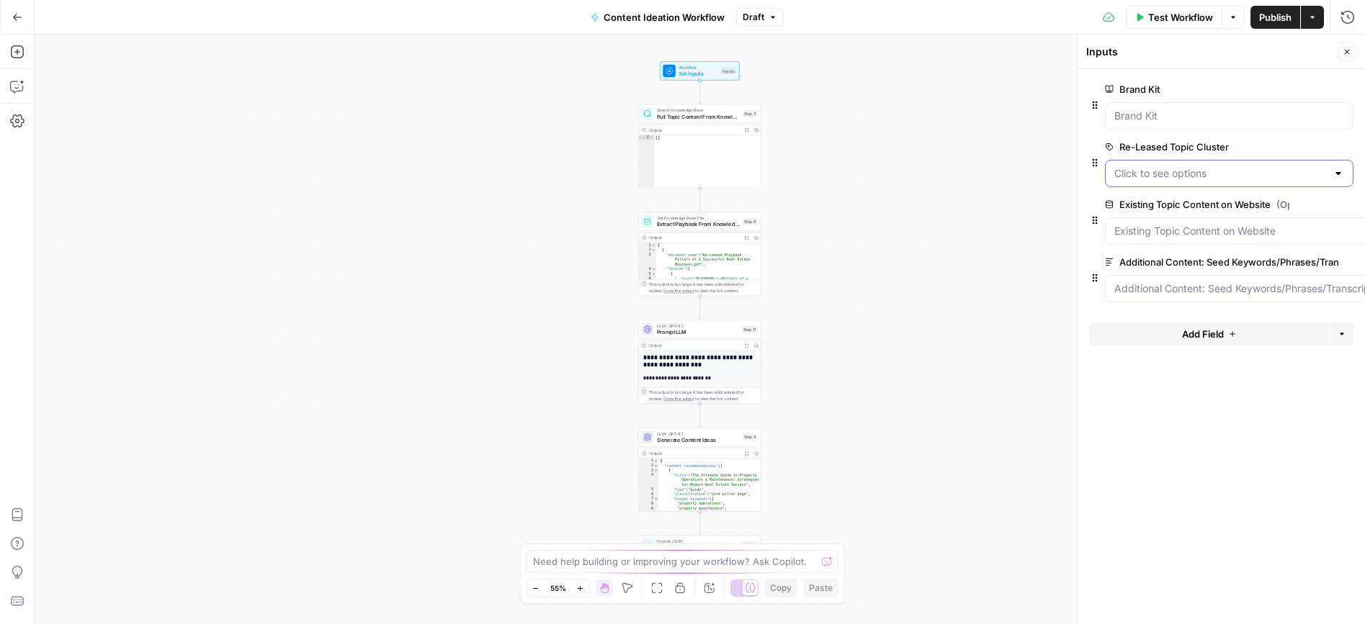
click at [1321, 171] on Cluster "Re-Leased Topic Cluster" at bounding box center [1220, 173] width 212 height 14
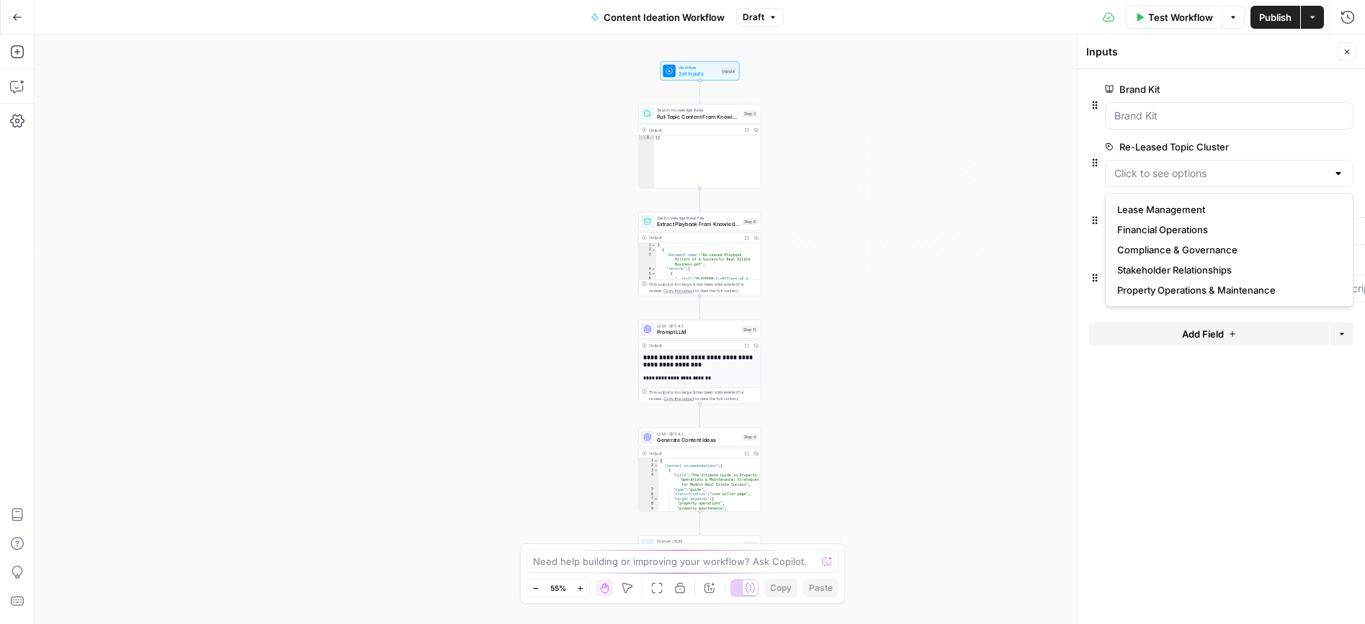
click at [1316, 148] on button "edit field" at bounding box center [1305, 146] width 55 height 17
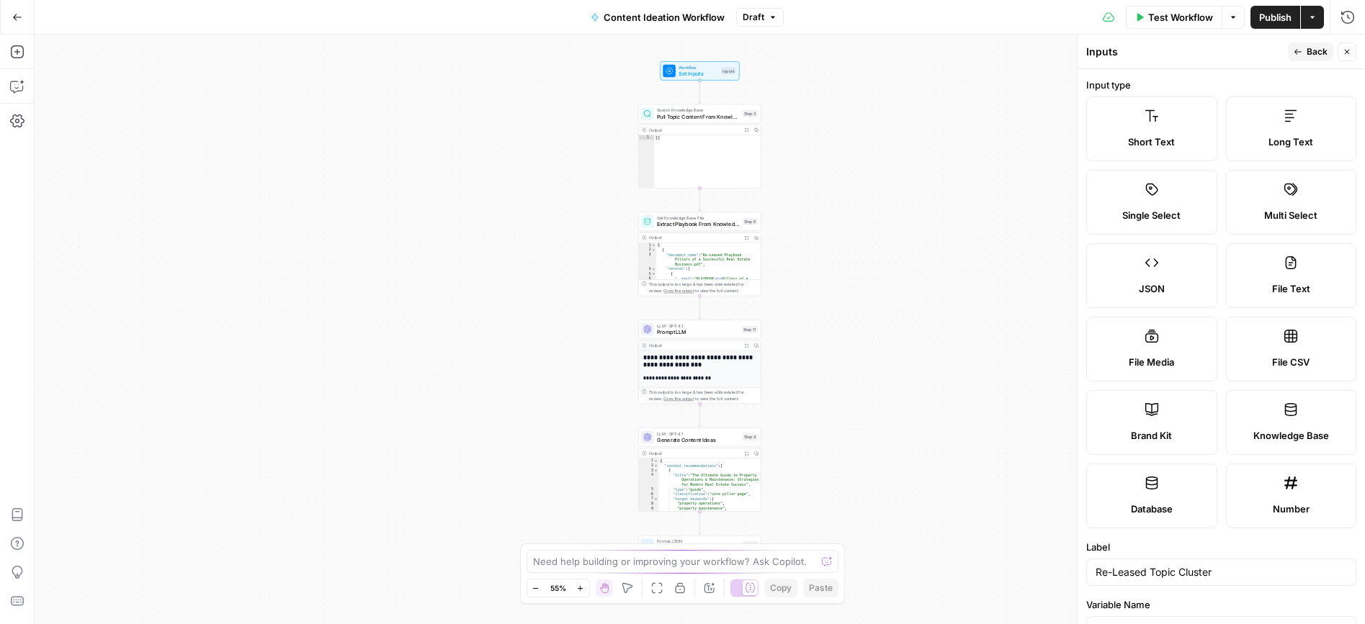
scroll to position [439, 0]
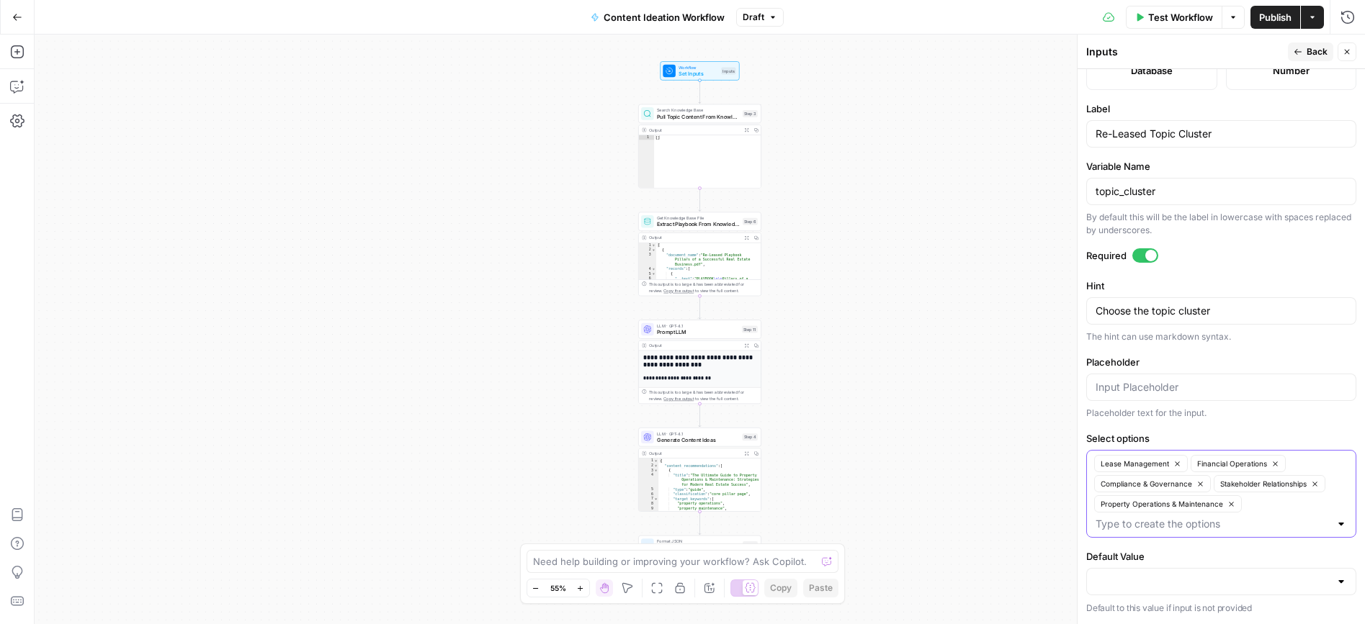
click at [1175, 465] on icon "button" at bounding box center [1177, 464] width 8 height 8
click at [1240, 482] on div "Financial Operations Compliance & Governance Stakeholder Relationships Property…" at bounding box center [1221, 494] width 270 height 88
type input "Lease & Tenant Management"
click at [1289, 15] on span "Publish" at bounding box center [1275, 17] width 32 height 14
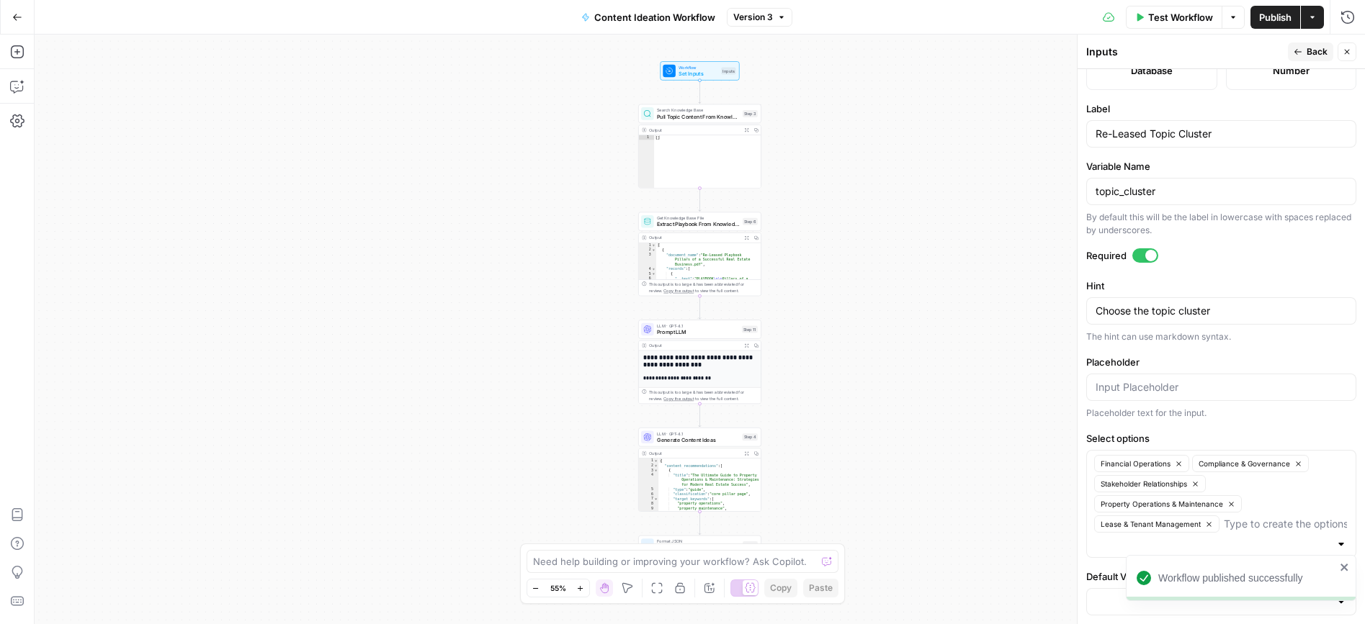
click at [17, 15] on icon "button" at bounding box center [17, 17] width 10 height 10
